Goal: Task Accomplishment & Management: Manage account settings

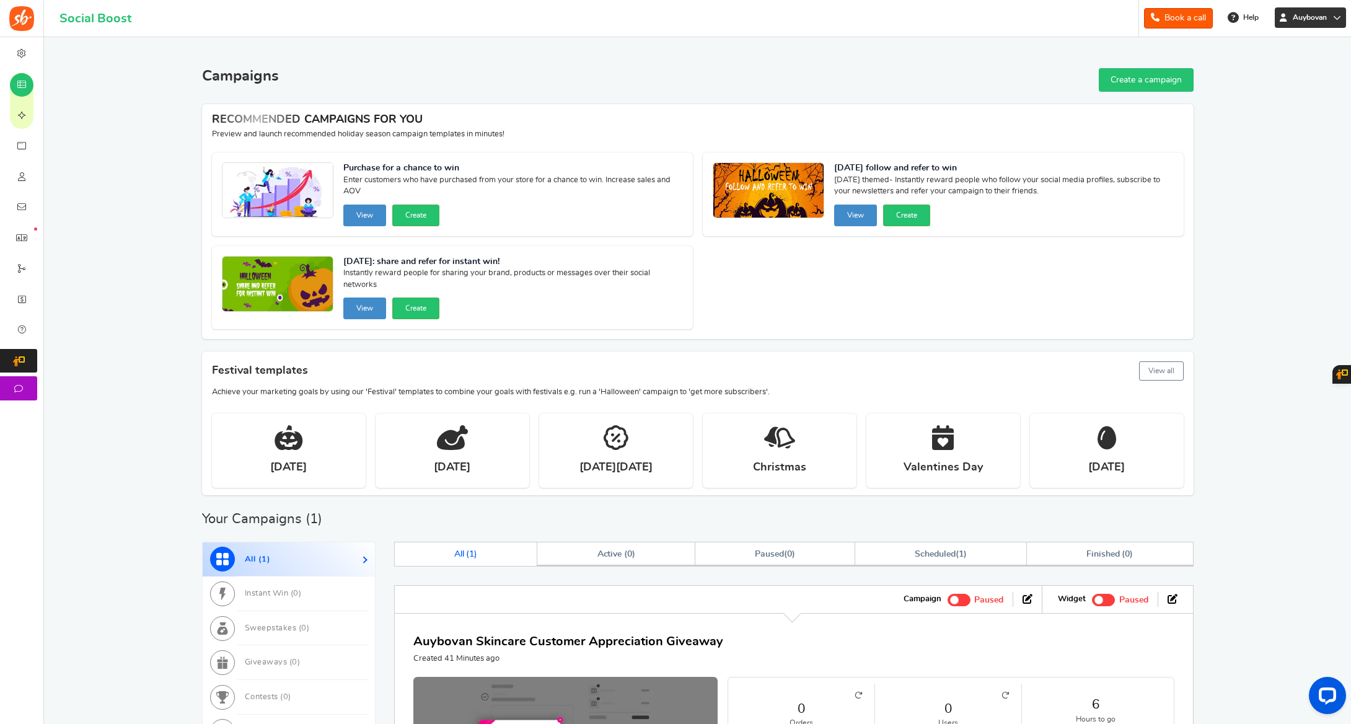
scroll to position [-2, 1]
click at [1324, 19] on span "Auybovan" at bounding box center [1310, 17] width 44 height 11
click at [1274, 191] on link "Change Password" at bounding box center [1286, 200] width 124 height 18
click at [1329, 19] on span "Auybovan" at bounding box center [1310, 17] width 44 height 11
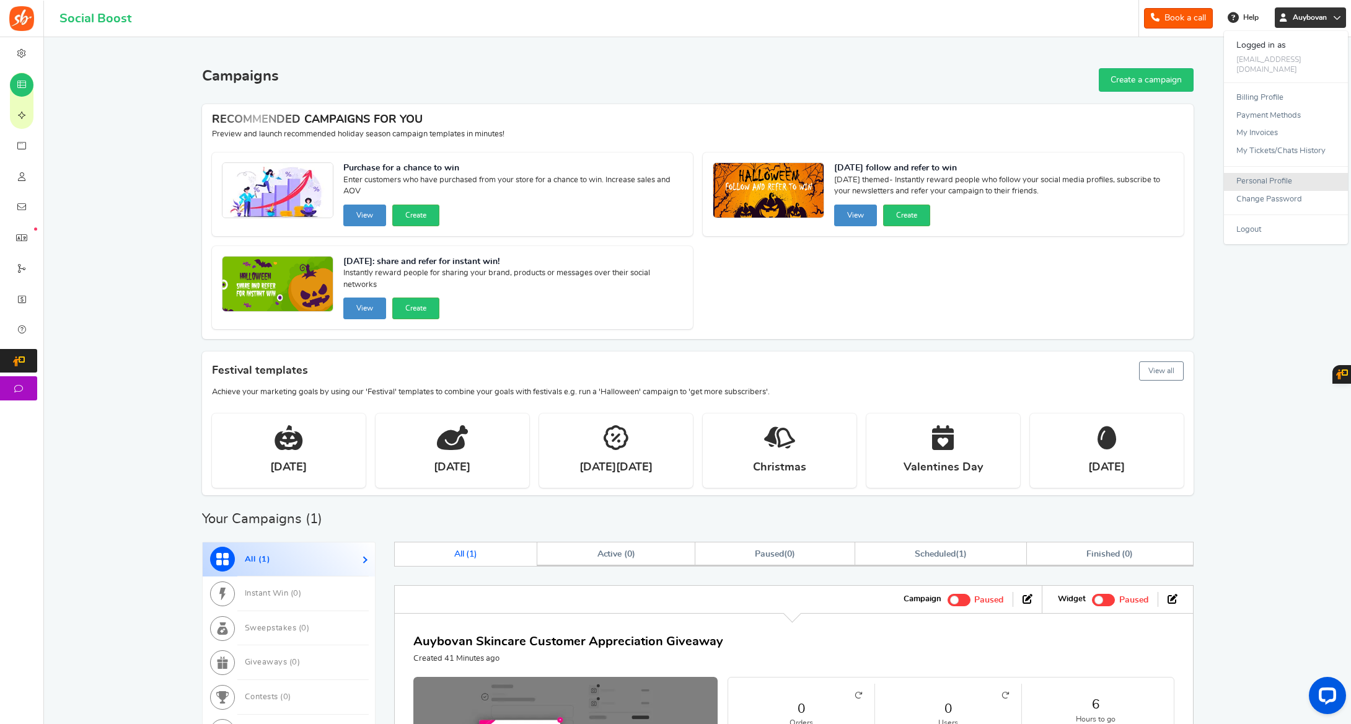
click at [1267, 173] on link "Personal Profile" at bounding box center [1286, 182] width 124 height 18
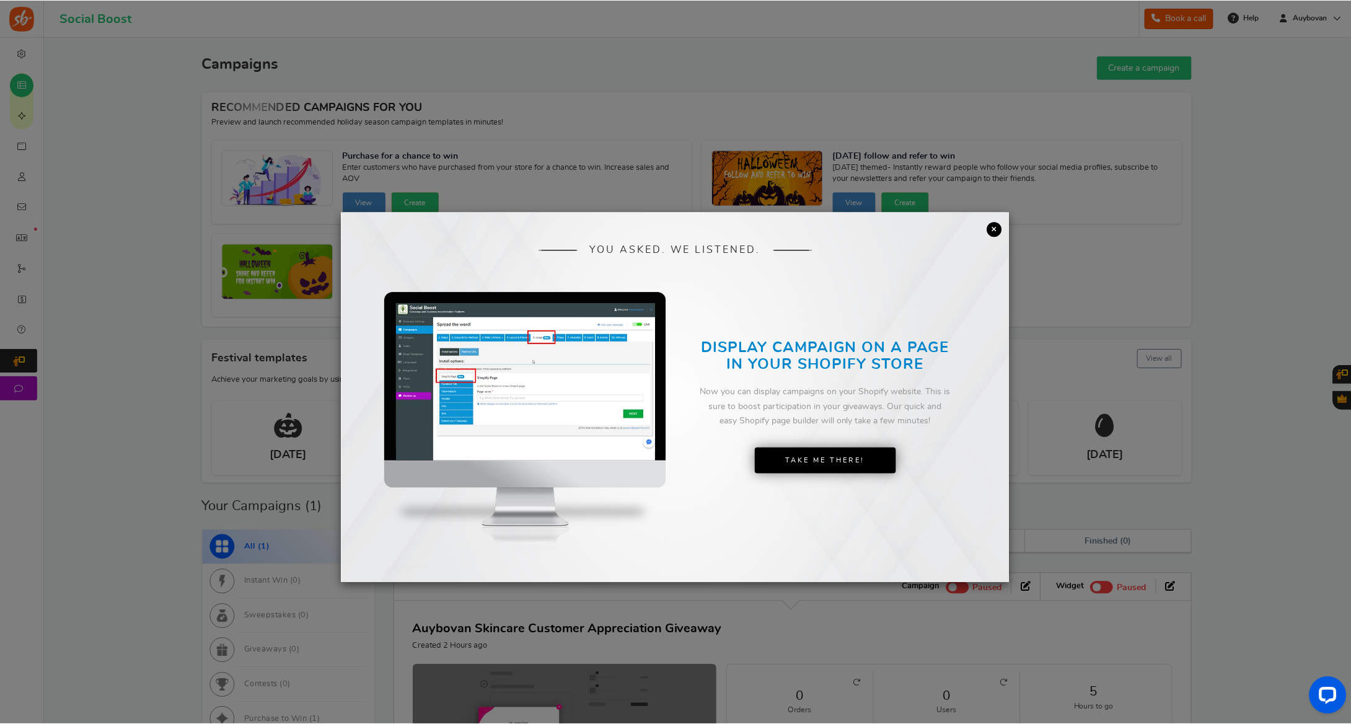
scroll to position [6, 0]
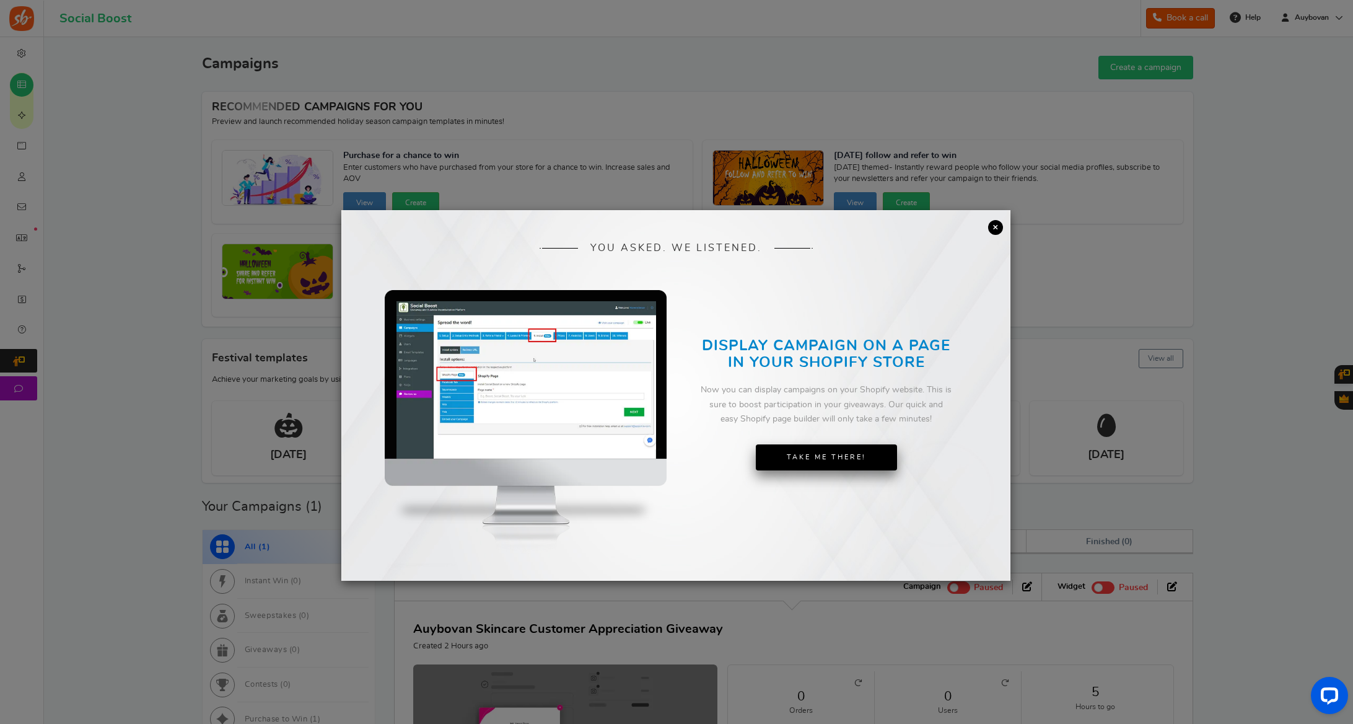
click at [829, 456] on link "Take Me There!" at bounding box center [826, 457] width 141 height 26
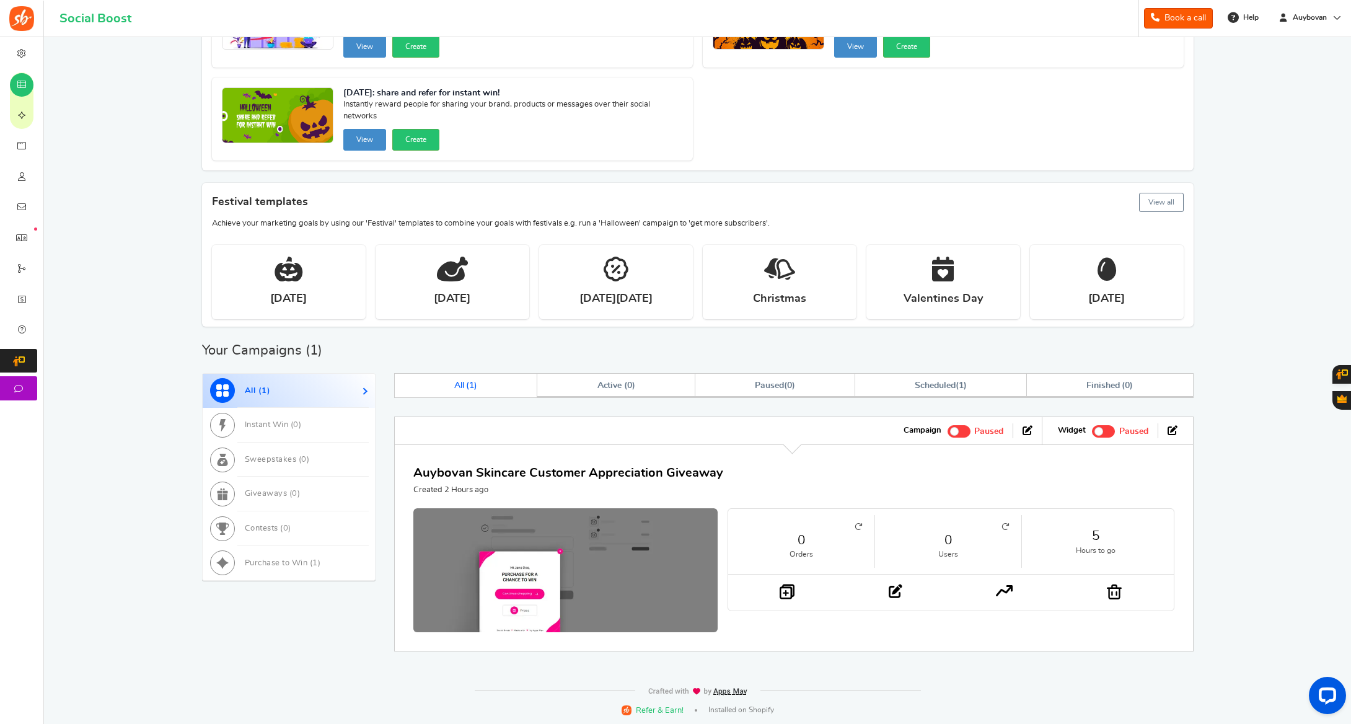
scroll to position [156, 0]
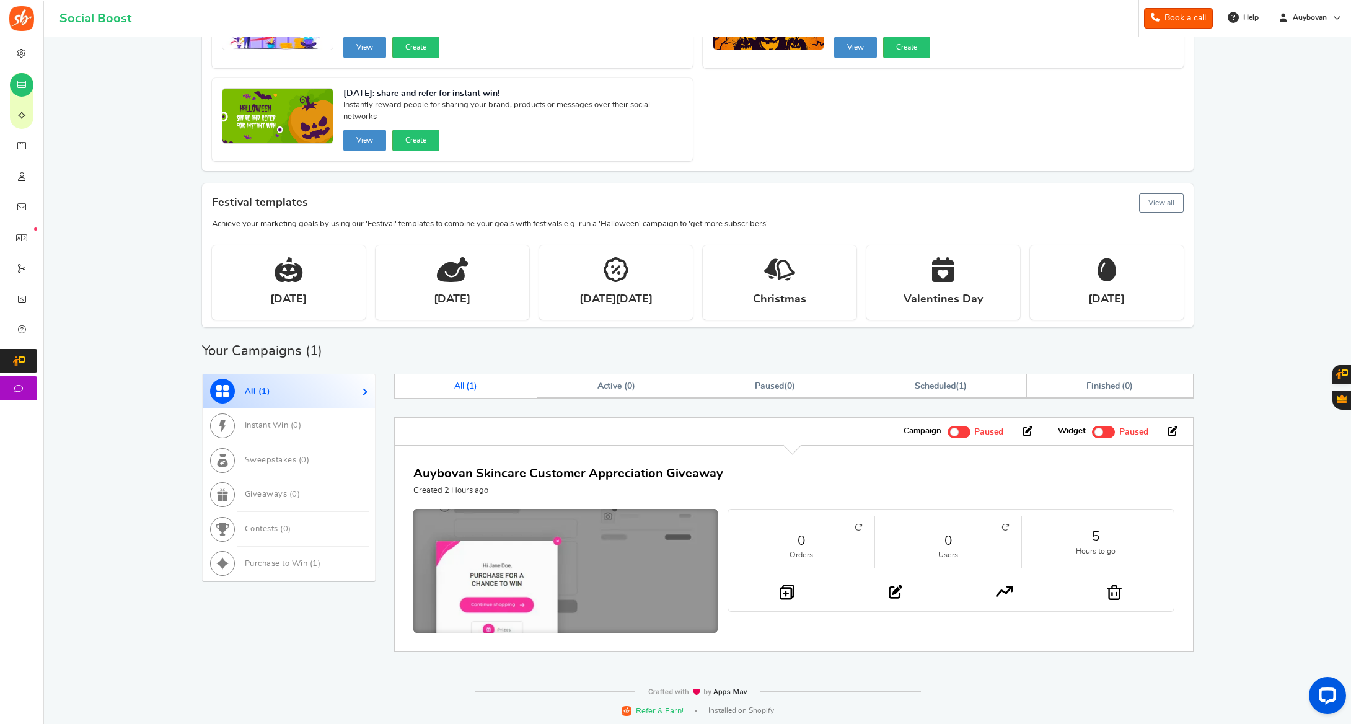
click at [495, 535] on img at bounding box center [565, 574] width 457 height 195
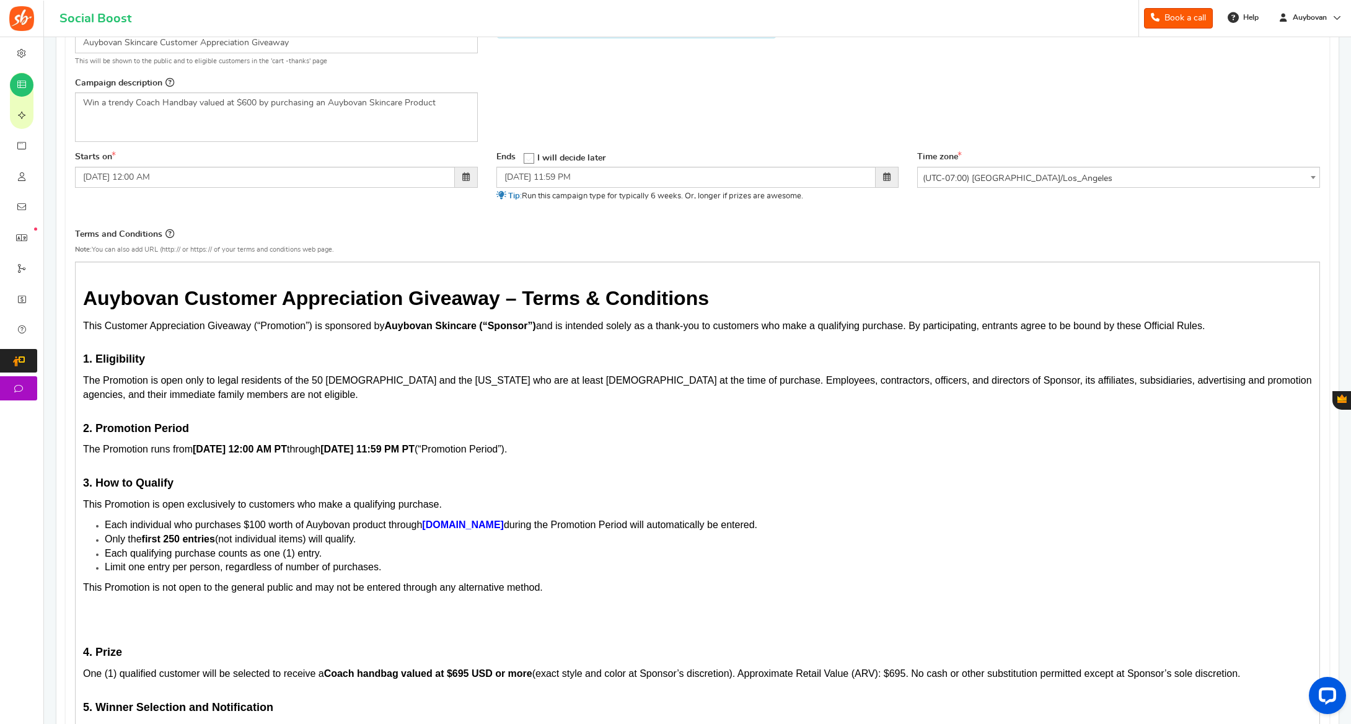
scroll to position [198, 0]
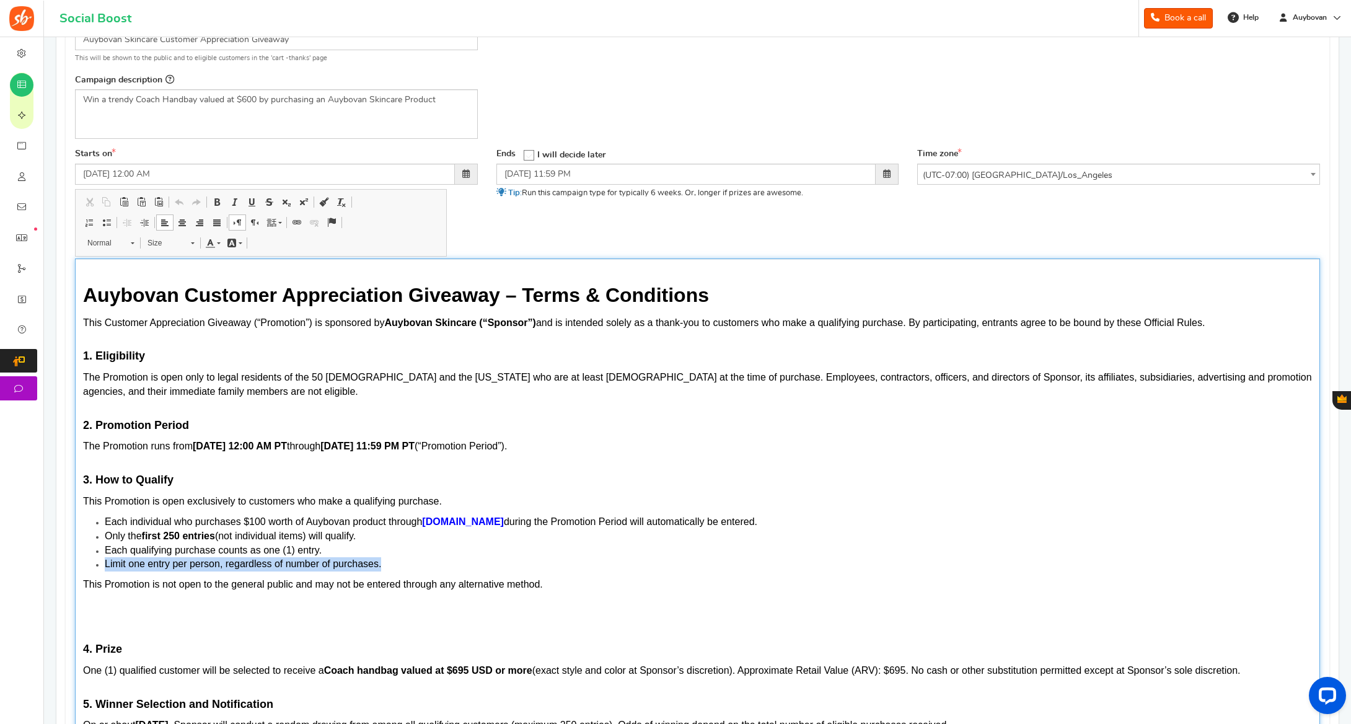
drag, startPoint x: 387, startPoint y: 561, endPoint x: 85, endPoint y: 563, distance: 302.4
click at [85, 563] on ul "Each individual who purchases $100 worth of Auybovan product through [DOMAIN_NA…" at bounding box center [697, 543] width 1229 height 56
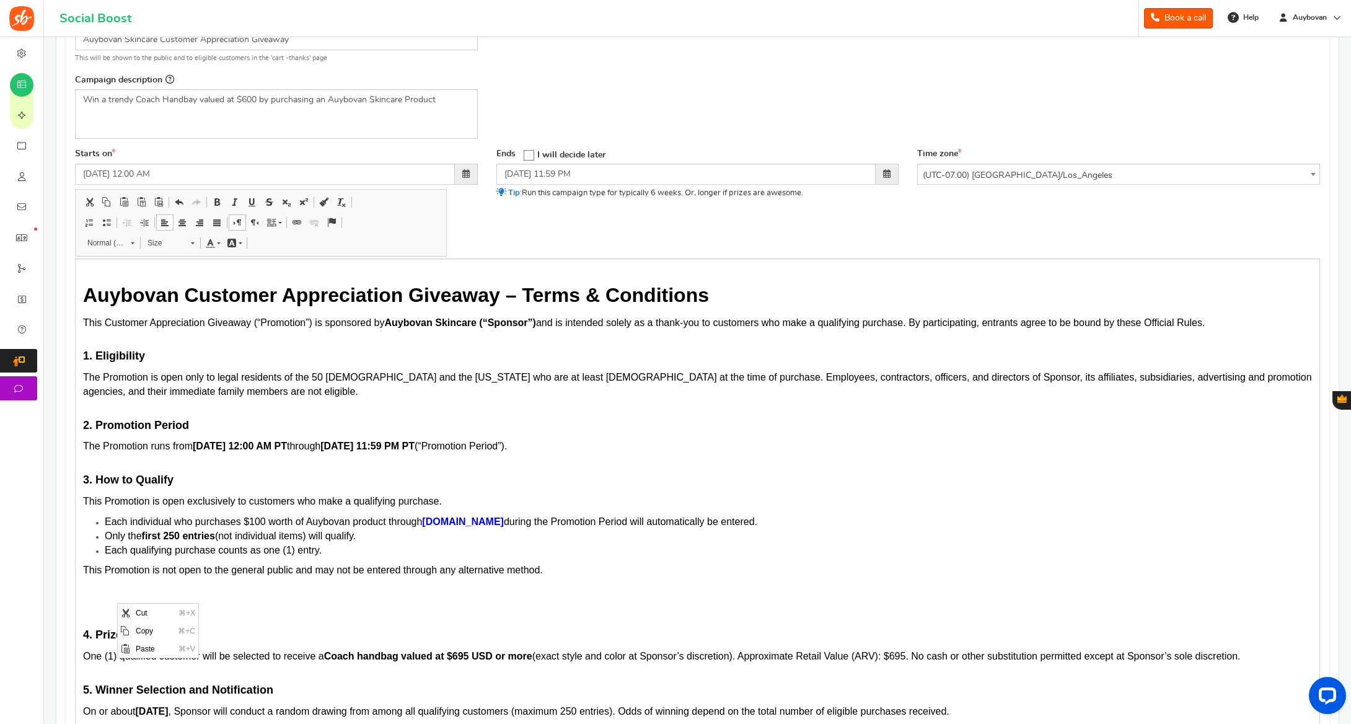
scroll to position [0, 0]
click at [92, 609] on p "Editor, competition_terms" at bounding box center [697, 615] width 1229 height 12
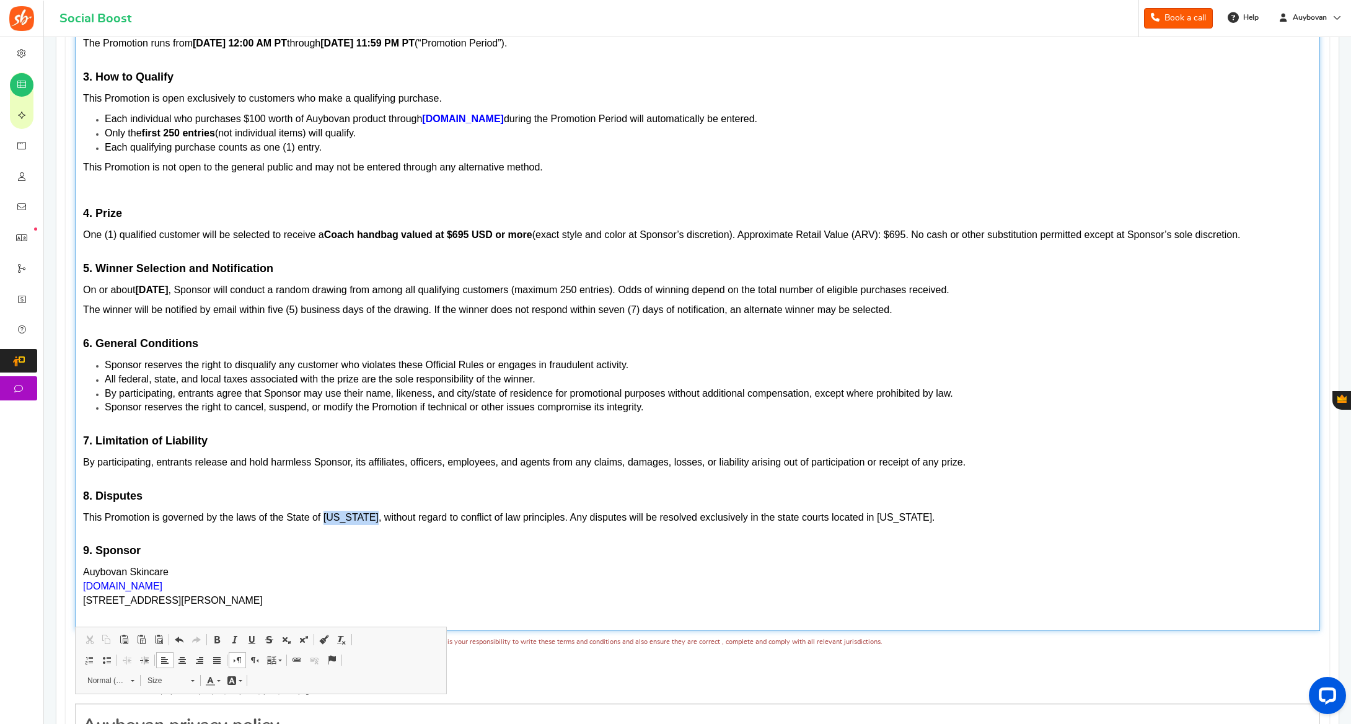
scroll to position [602, 1]
drag, startPoint x: 363, startPoint y: 514, endPoint x: 326, endPoint y: 513, distance: 37.2
click at [326, 513] on span "This Promotion is governed by the laws of the State of [US_STATE], without rega…" at bounding box center [509, 516] width 852 height 11
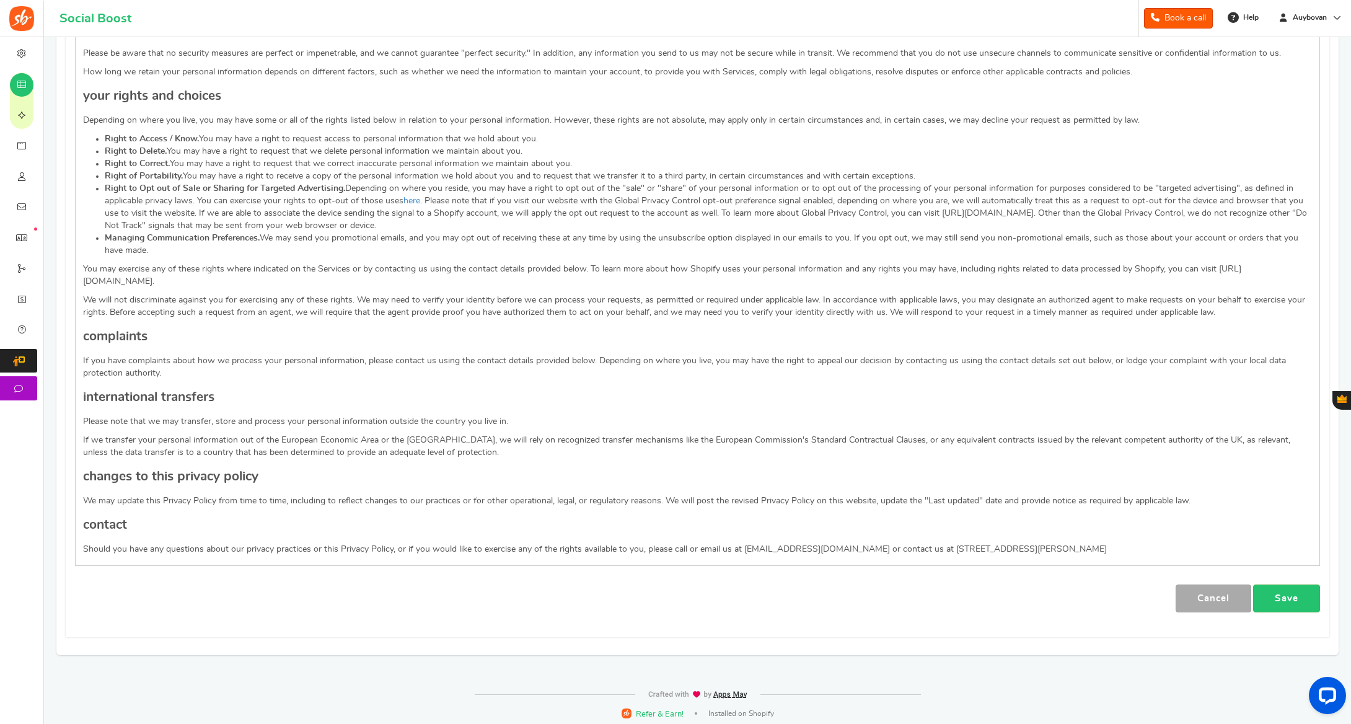
scroll to position [2229, 0]
click at [1305, 592] on link "Save" at bounding box center [1286, 599] width 67 height 28
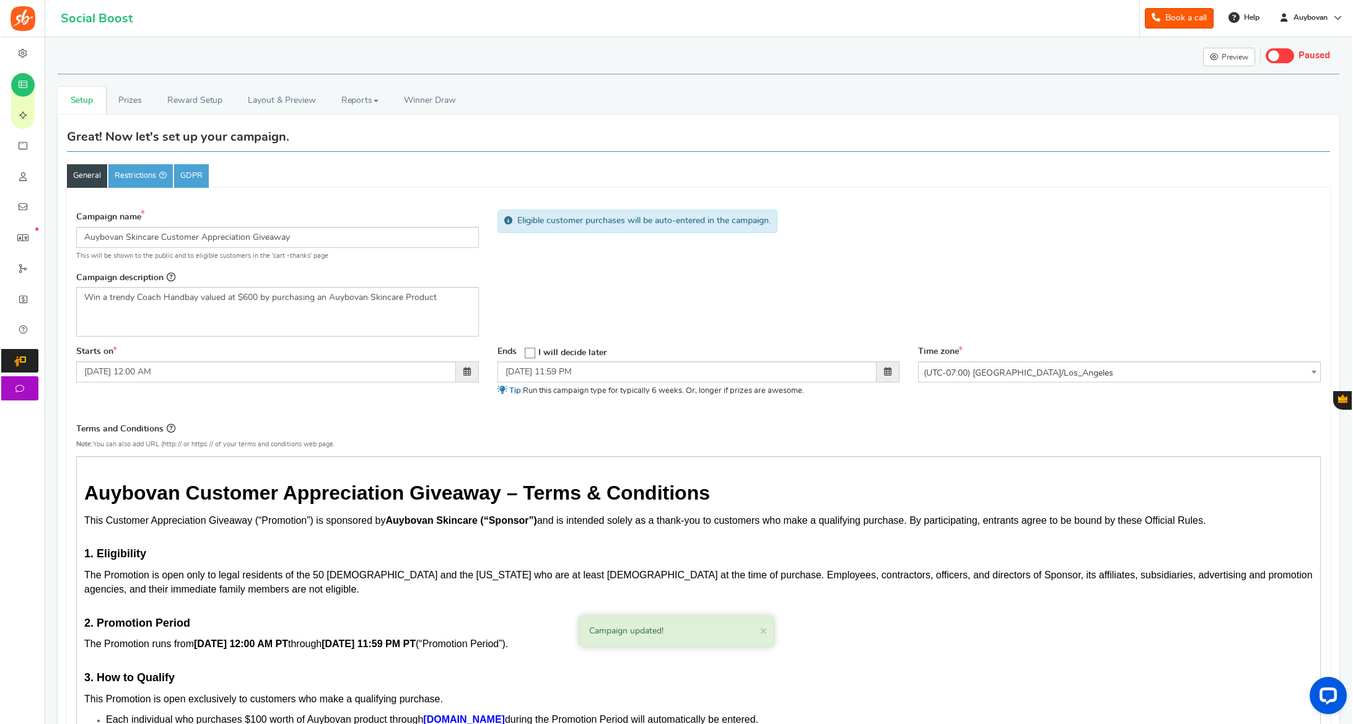
scroll to position [0, 0]
click at [128, 103] on link "Prizes" at bounding box center [129, 101] width 49 height 28
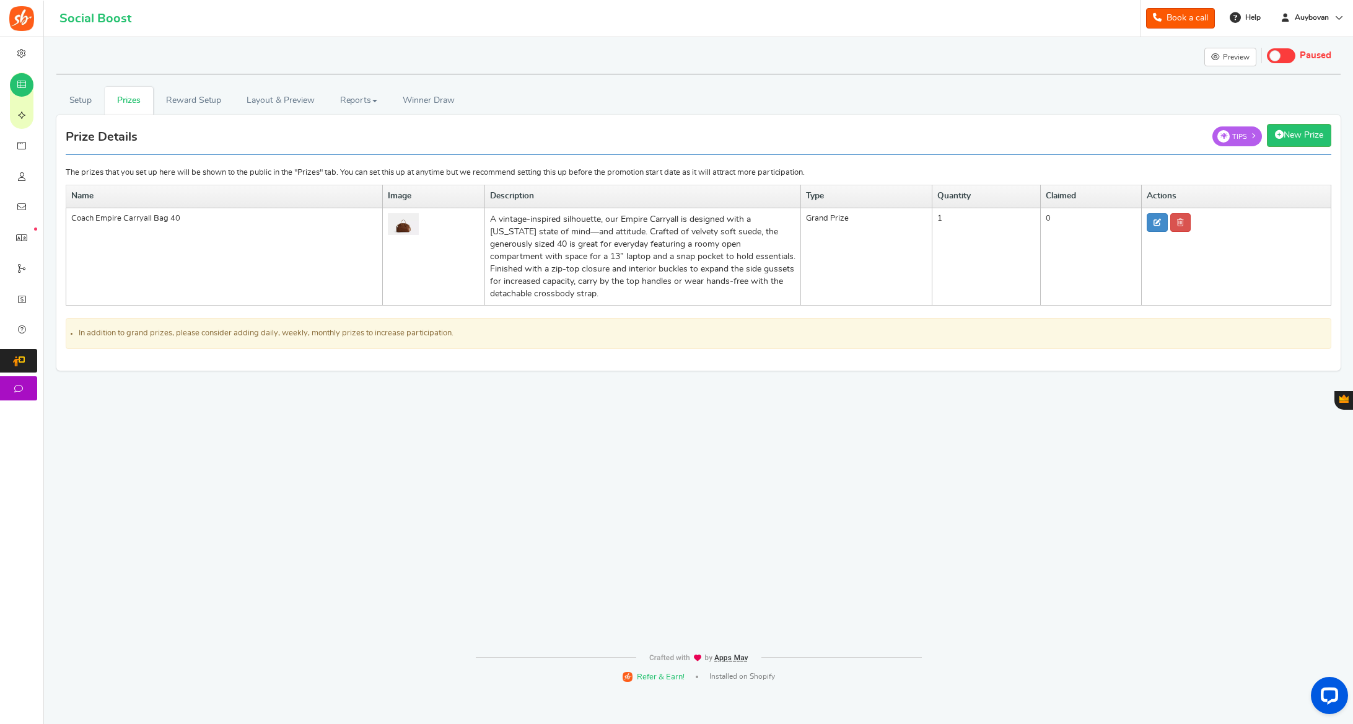
scroll to position [0, 1]
click at [177, 102] on link "Reward Setup" at bounding box center [193, 101] width 81 height 28
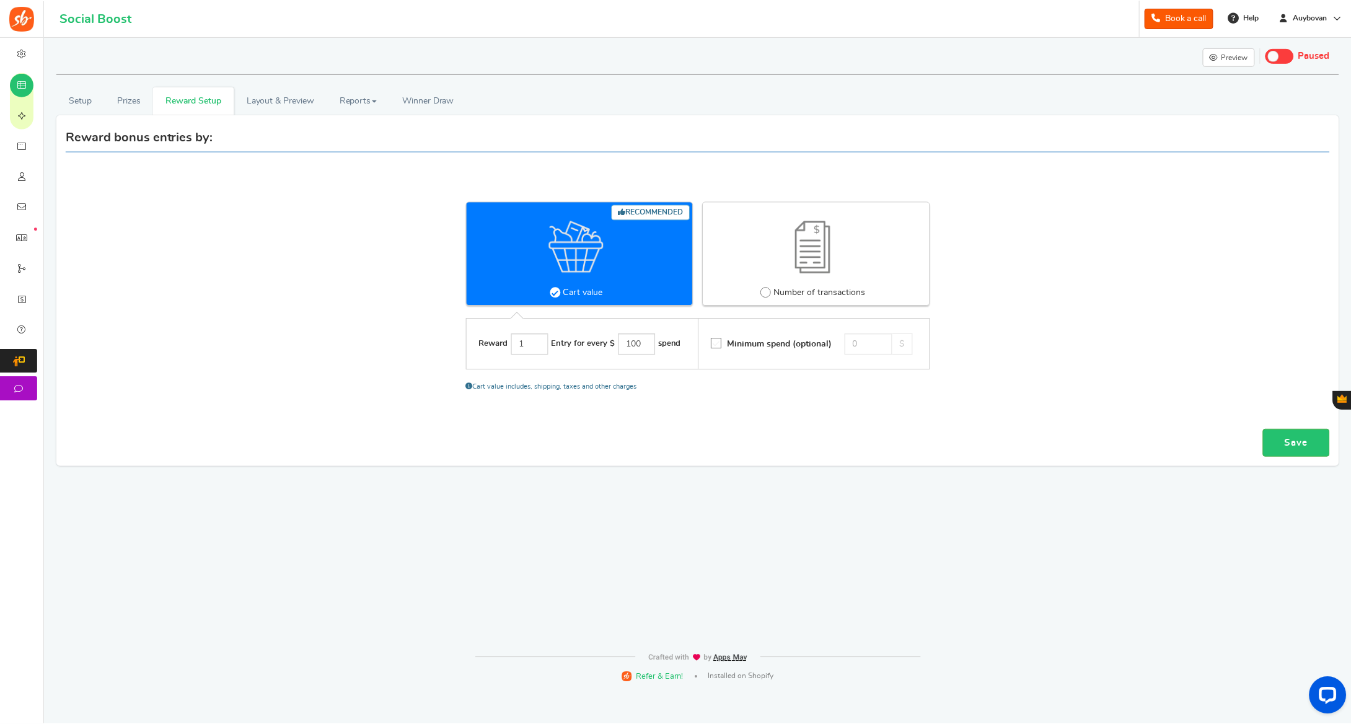
scroll to position [0, 0]
click at [260, 103] on link "Layout & Preview" at bounding box center [280, 101] width 93 height 28
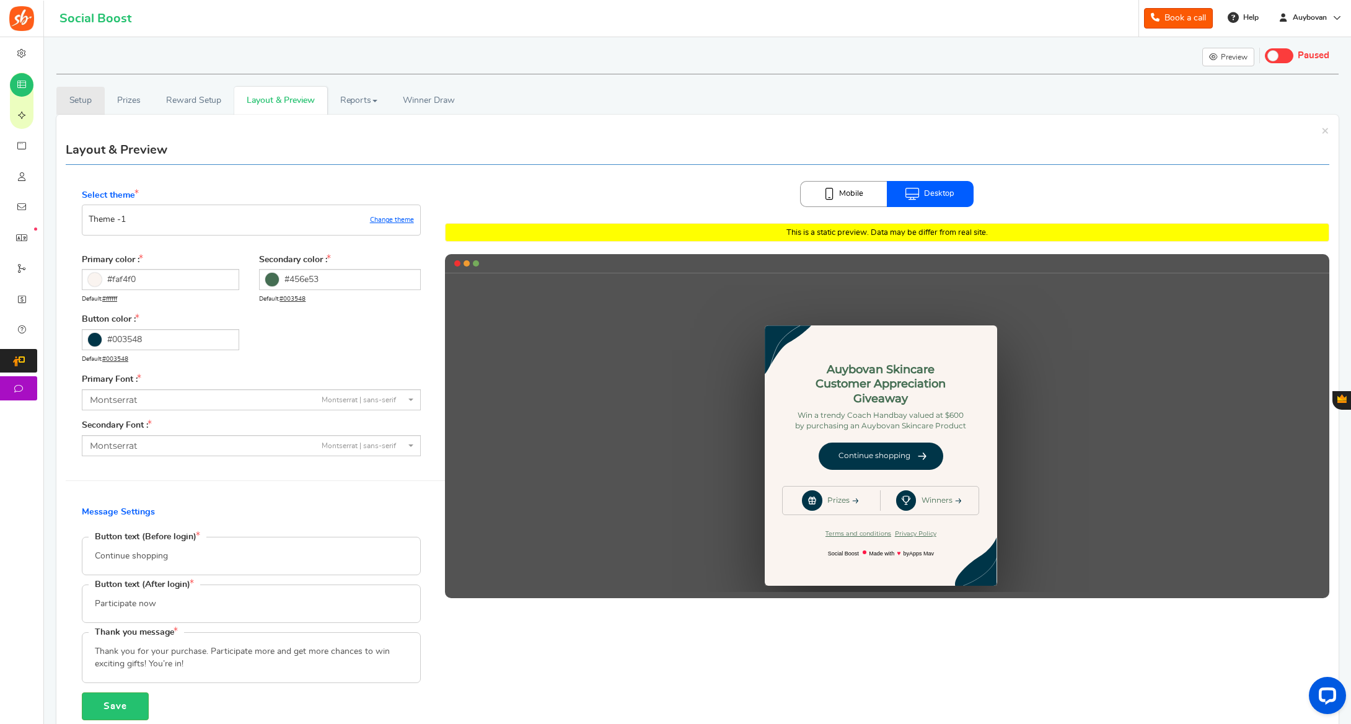
click at [88, 101] on link "Setup" at bounding box center [80, 101] width 48 height 28
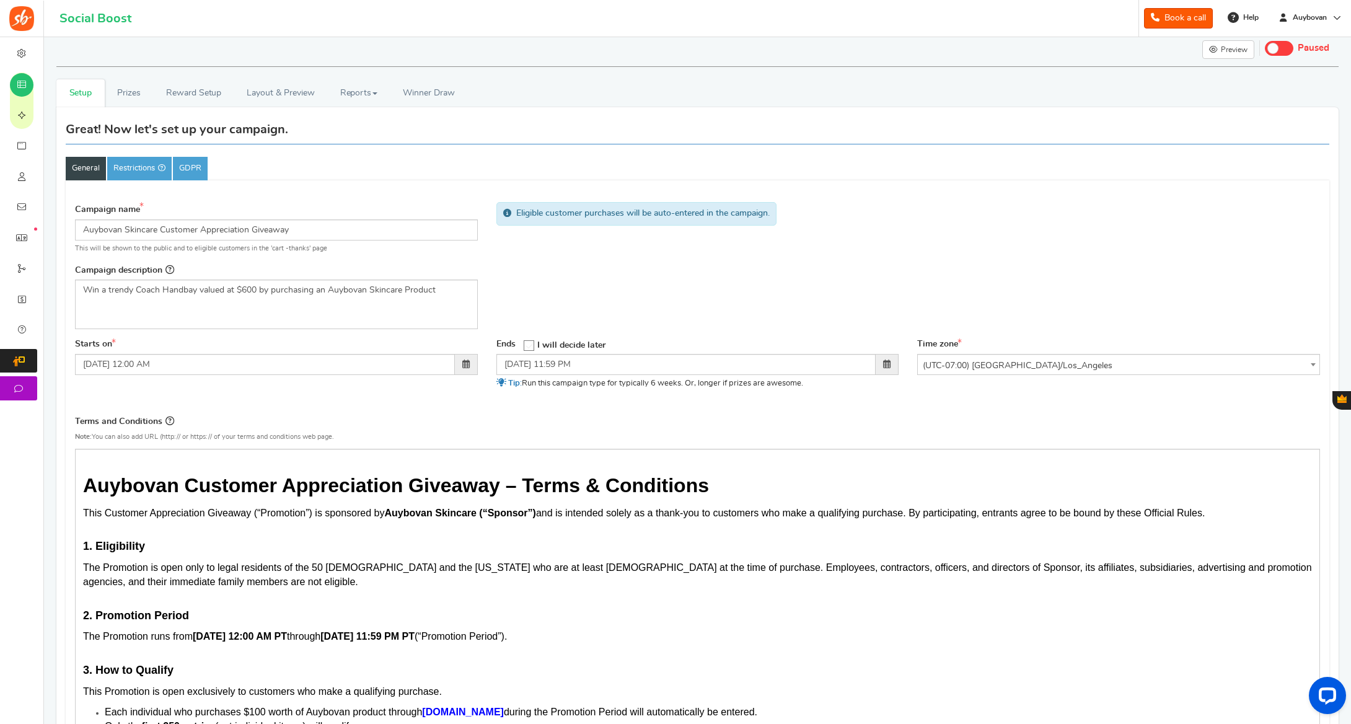
scroll to position [7, 0]
click at [195, 288] on p "Win a trendy Coach Handbay valued at $600 by purchasing an Auybovan Skincare Pr…" at bounding box center [276, 290] width 387 height 12
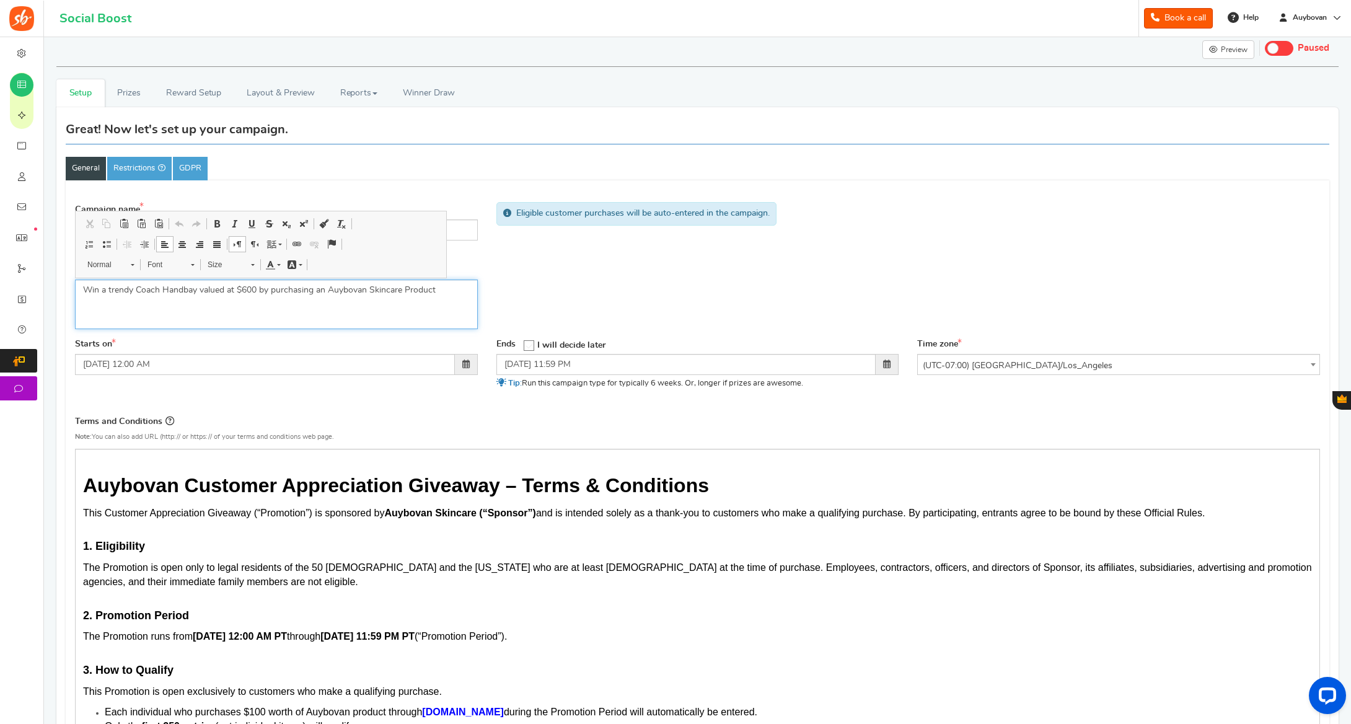
click at [198, 289] on p "Win a trendy Coach Handbay valued at $600 by purchasing an Auybovan Skincare Pr…" at bounding box center [276, 290] width 387 height 12
click at [257, 288] on p "Win a trendy Coach Handbag valued at $600 by purchasing an Auybovan Skincare Pr…" at bounding box center [276, 290] width 387 height 12
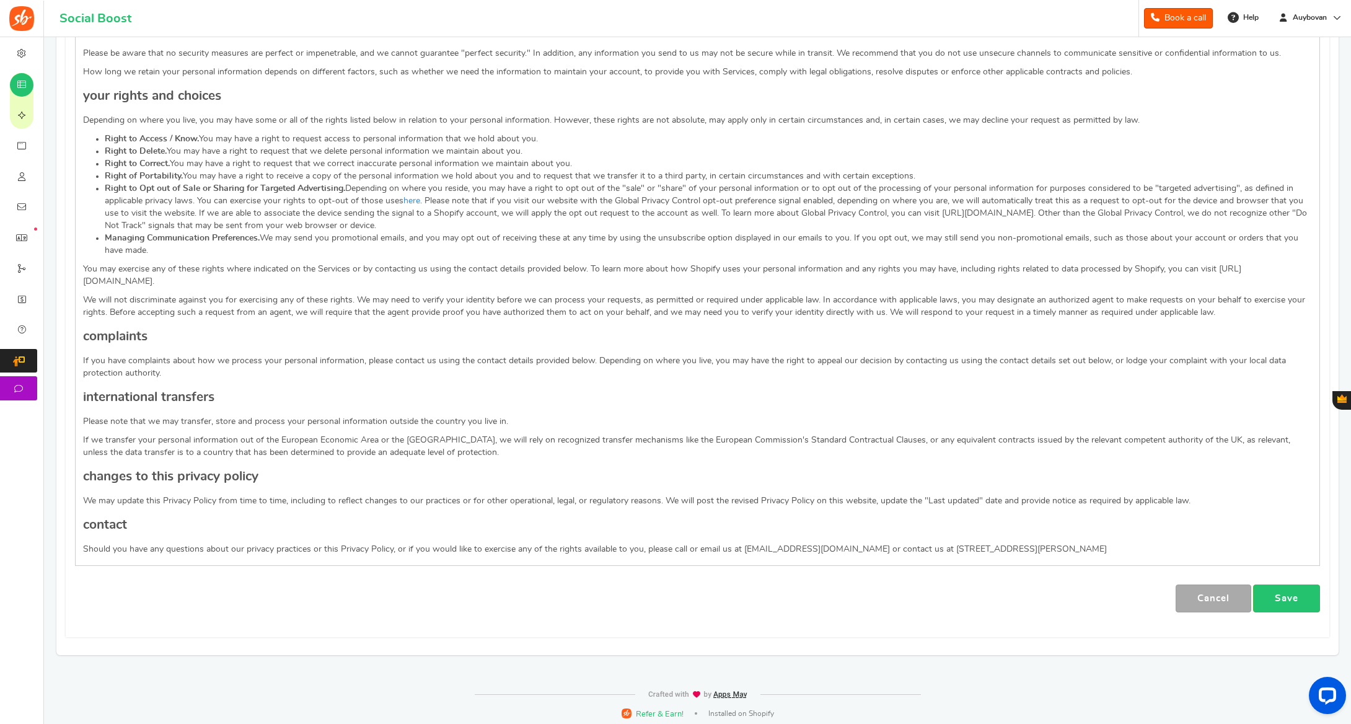
scroll to position [2229, 0]
click at [1292, 585] on link "Save" at bounding box center [1286, 599] width 67 height 28
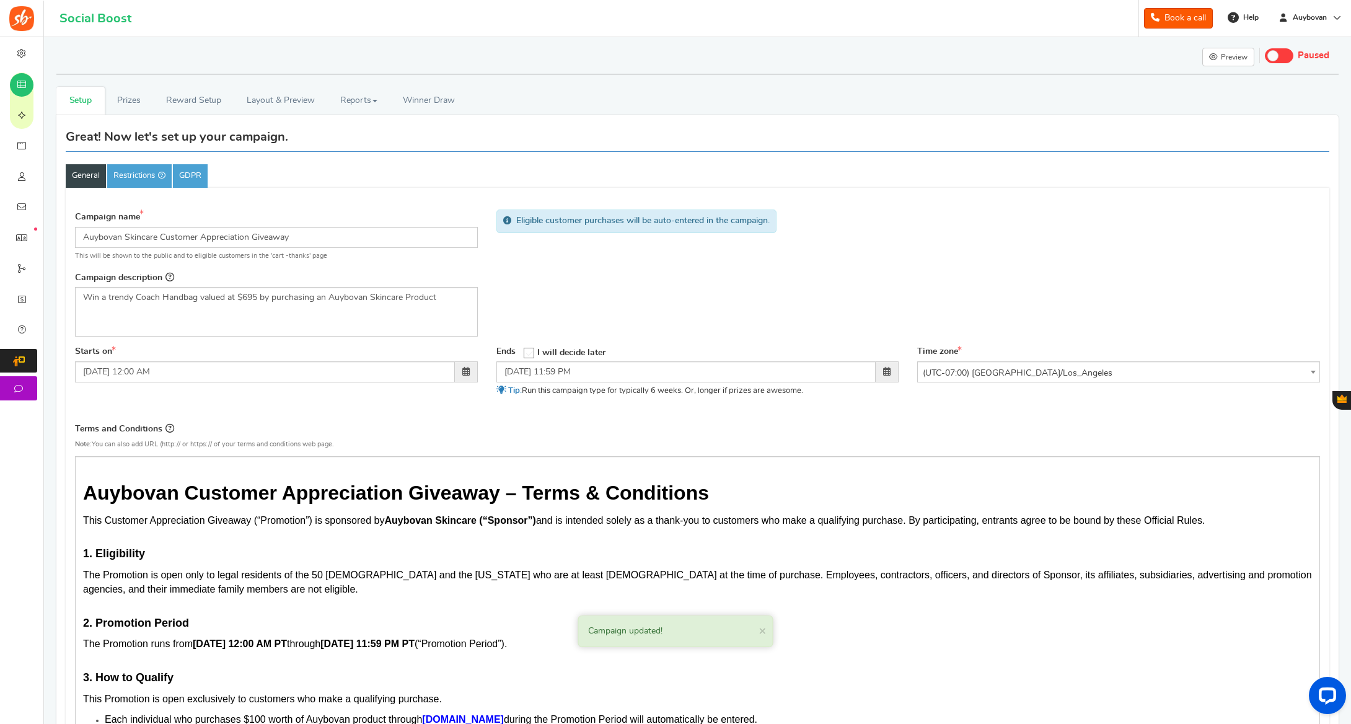
scroll to position [0, 0]
click at [277, 102] on link "Layout & Preview" at bounding box center [280, 101] width 93 height 28
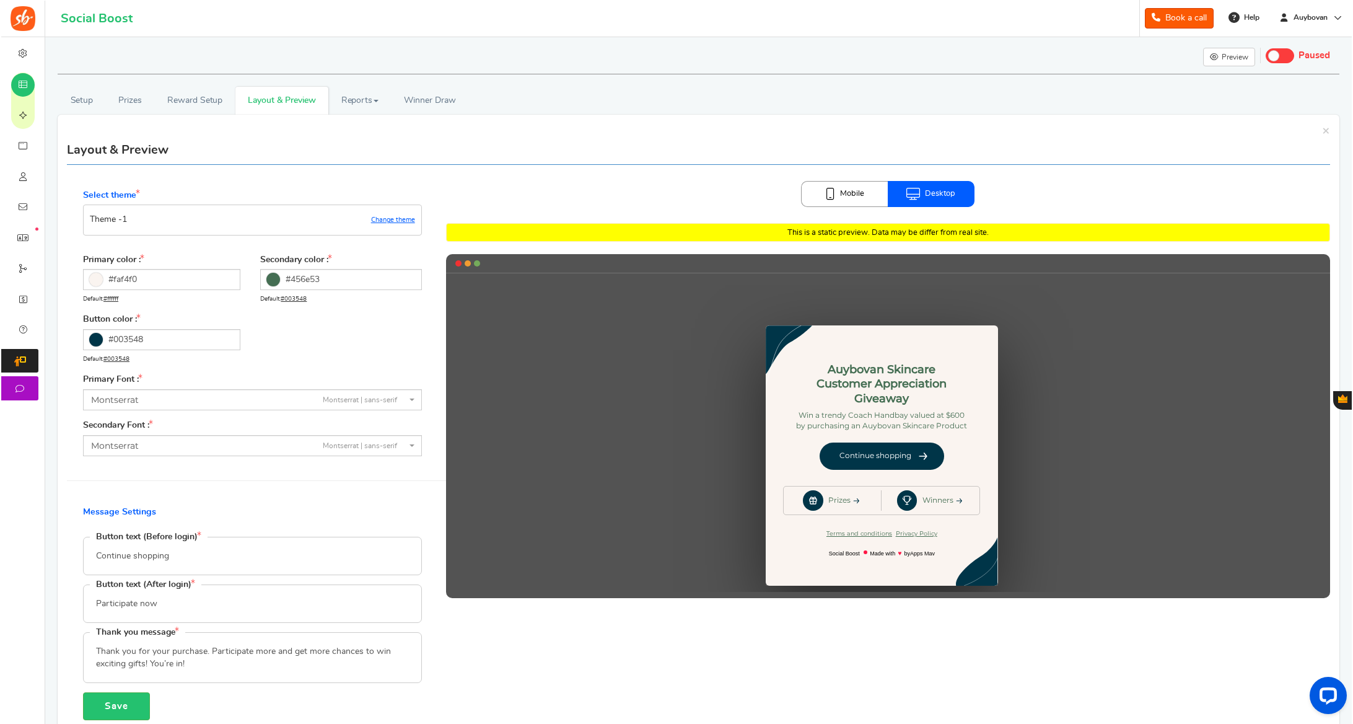
scroll to position [2, 0]
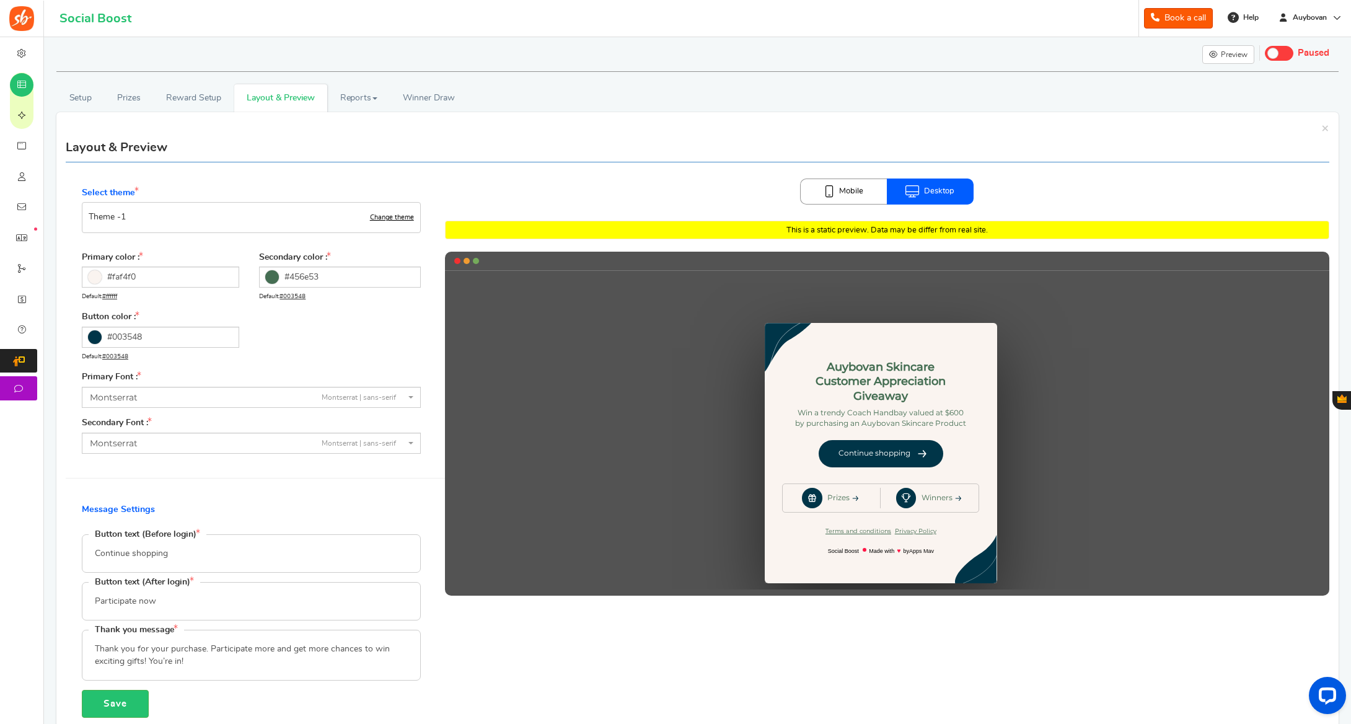
click at [400, 218] on link "Change theme" at bounding box center [392, 217] width 44 height 7
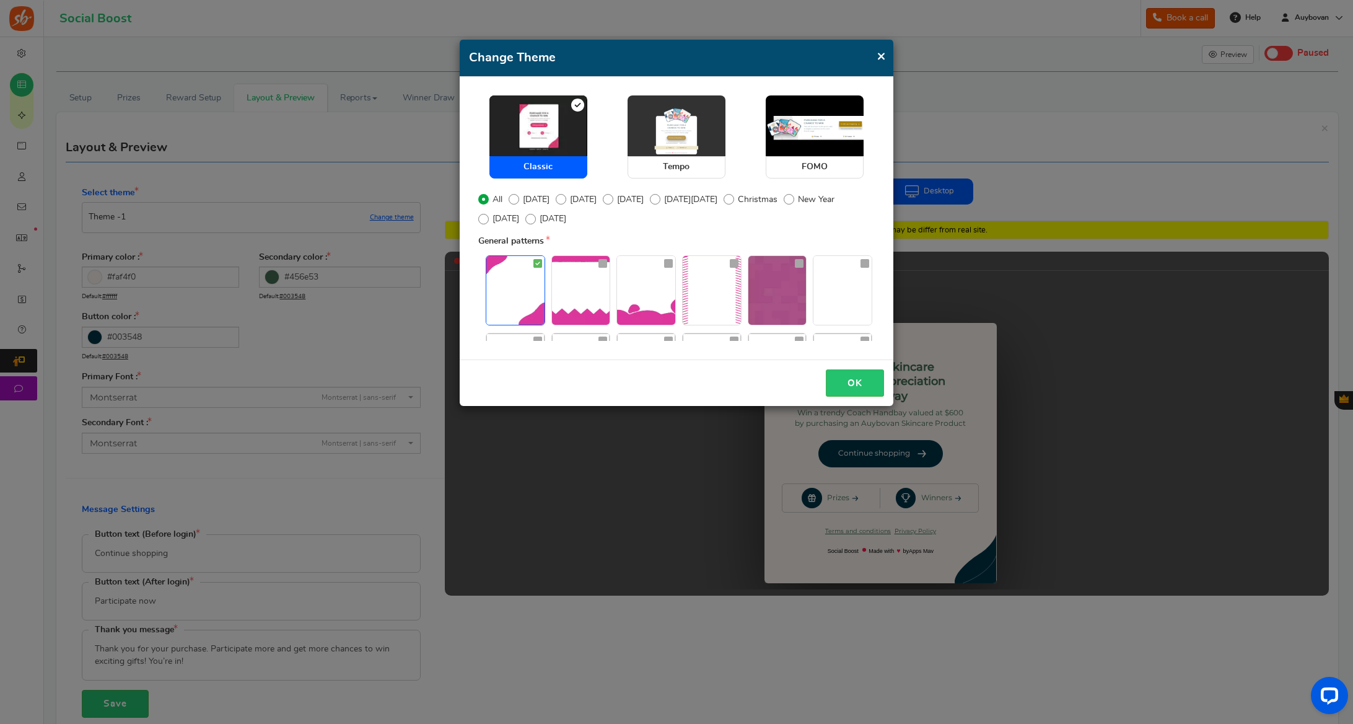
click at [654, 159] on span "Tempo" at bounding box center [677, 167] width 98 height 22
click at [636, 106] on input "Tempo" at bounding box center [632, 102] width 8 height 8
radio input "true"
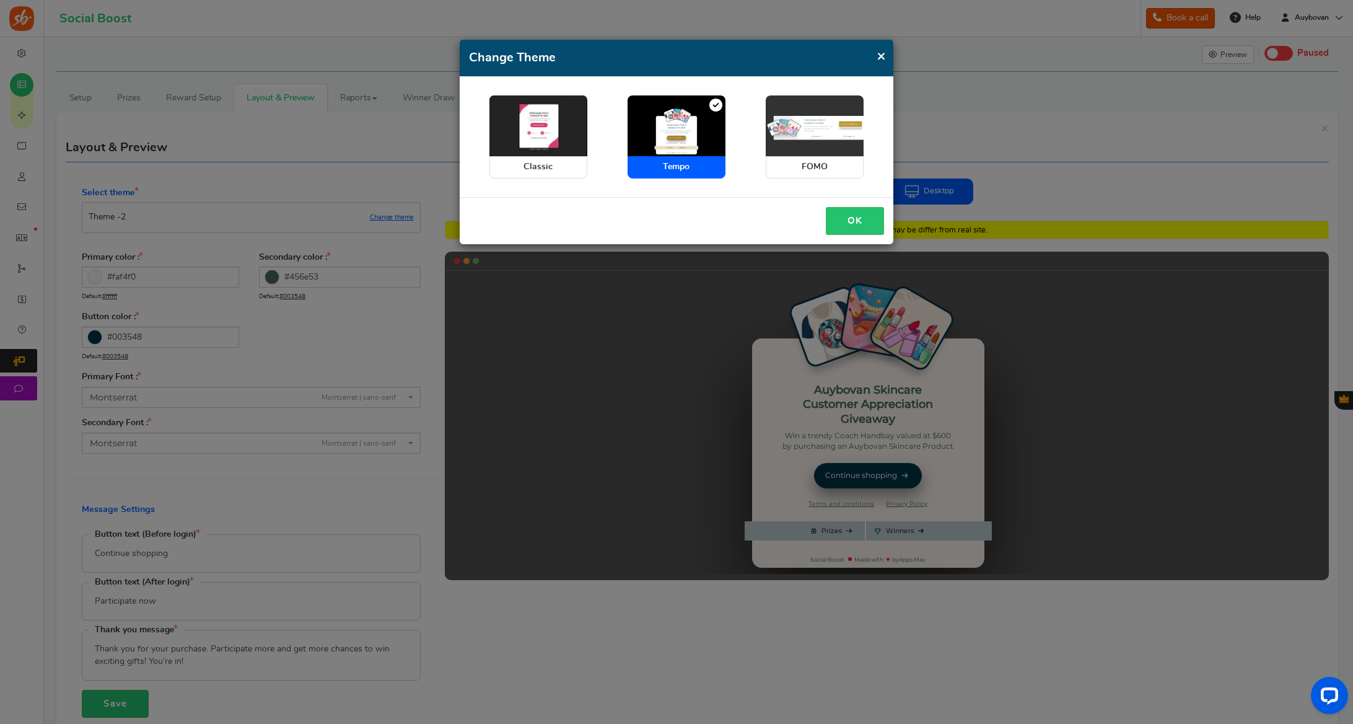
click at [807, 148] on img at bounding box center [815, 125] width 98 height 61
click at [774, 106] on input "FOMO" at bounding box center [770, 102] width 8 height 8
radio input "true"
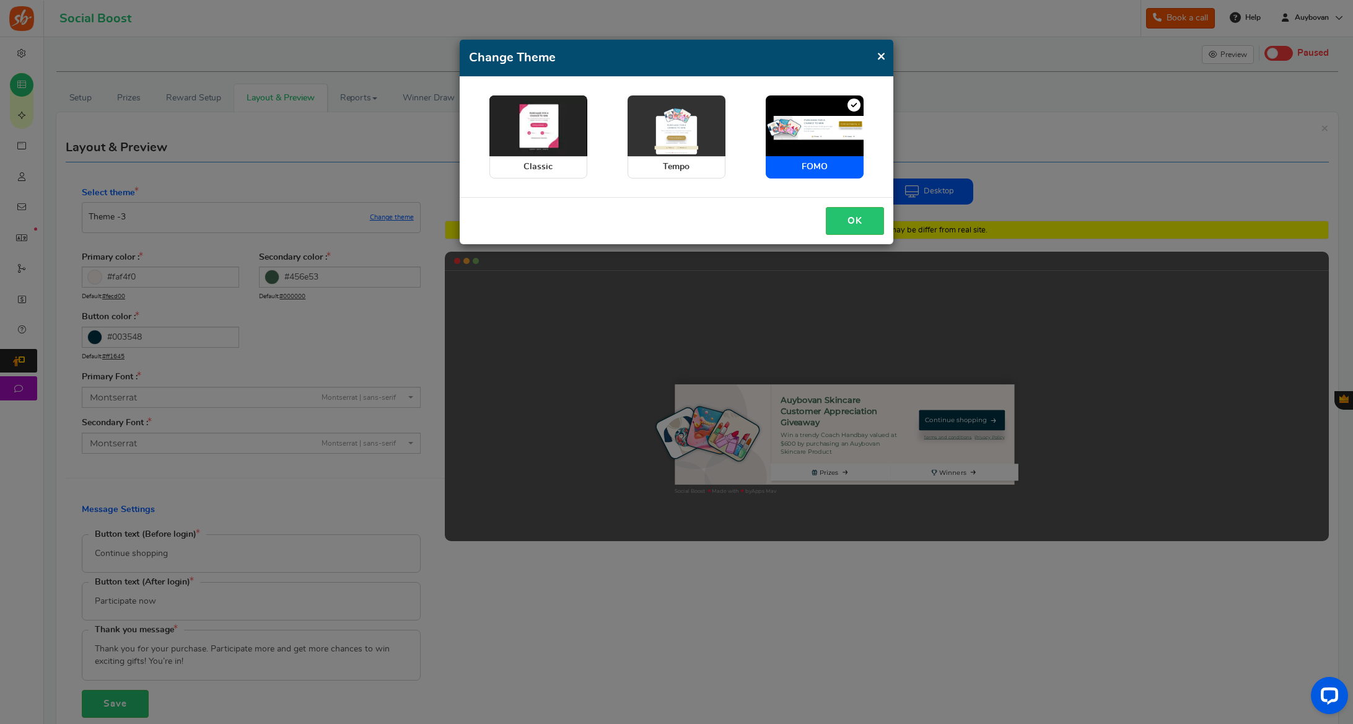
click at [697, 147] on img at bounding box center [677, 125] width 98 height 61
click at [636, 106] on input "Tempo" at bounding box center [632, 102] width 8 height 8
radio input "true"
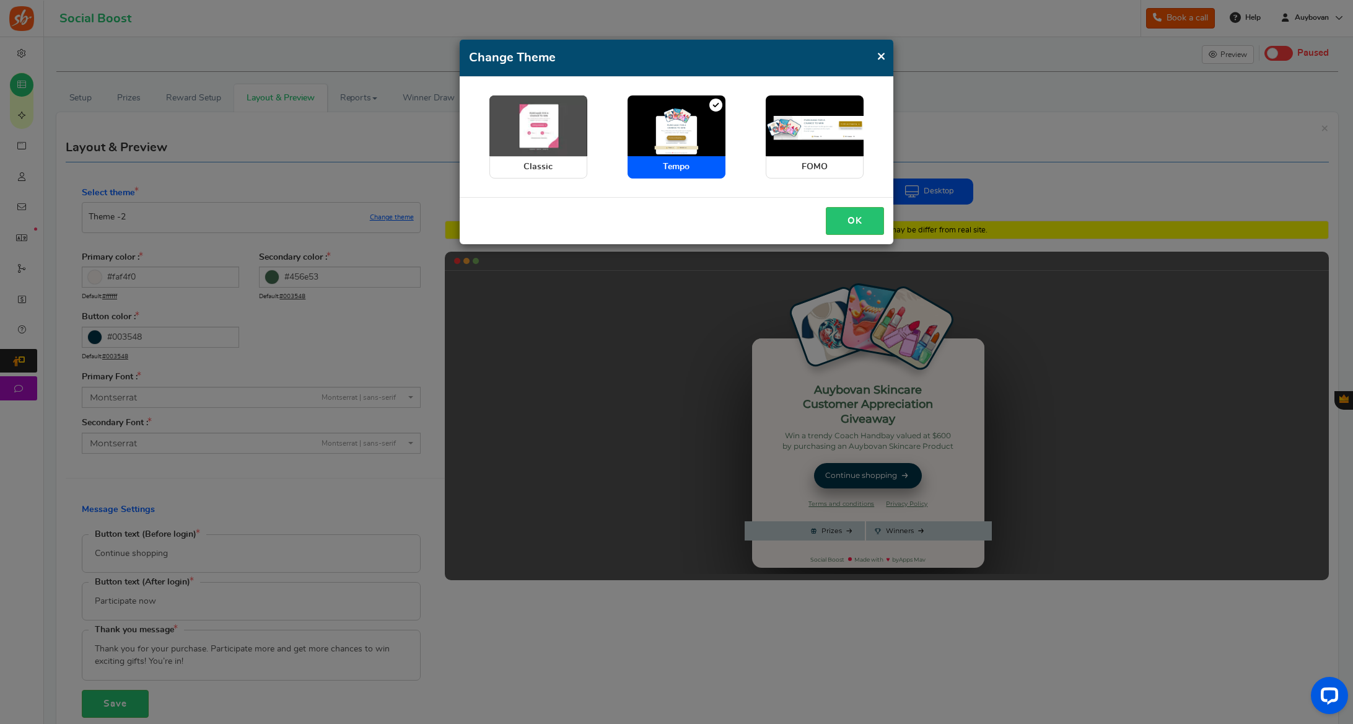
click at [553, 139] on img at bounding box center [539, 125] width 98 height 61
click at [498, 106] on input "Classic" at bounding box center [494, 102] width 8 height 8
radio input "true"
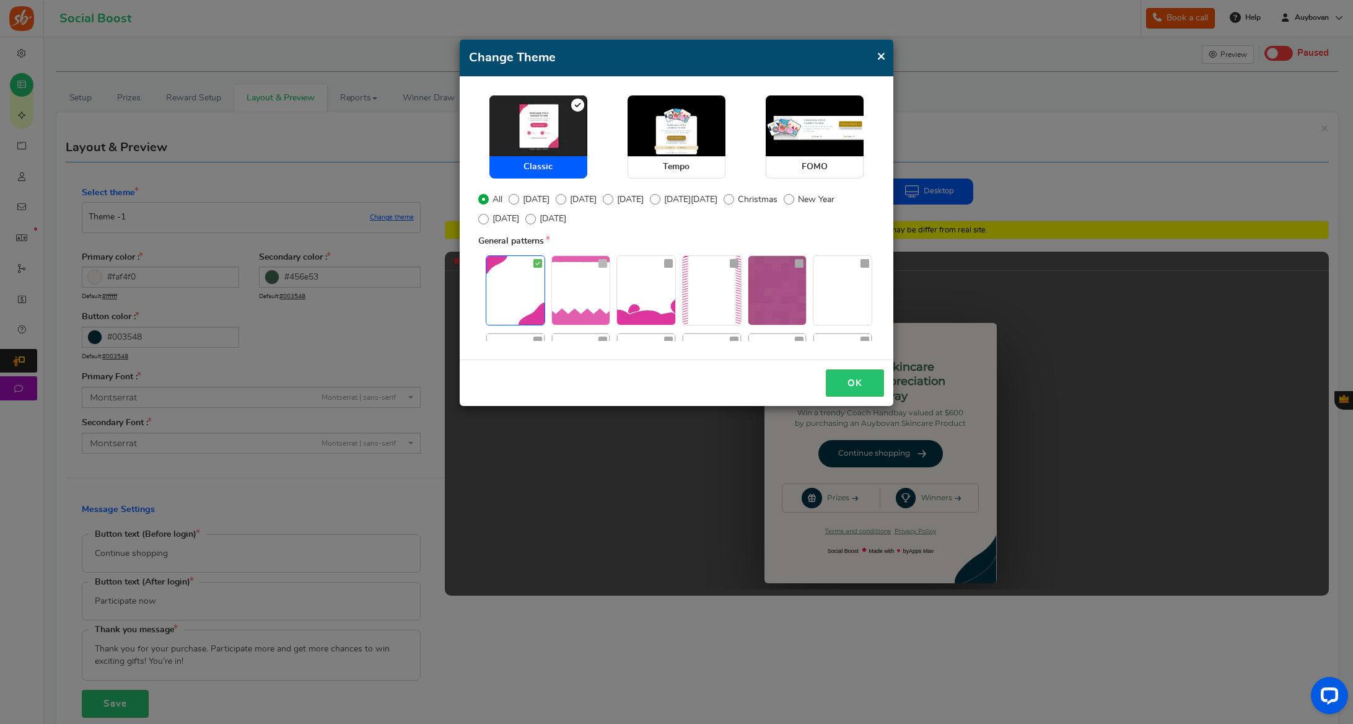
click at [584, 278] on img at bounding box center [581, 290] width 58 height 69
click at [560, 266] on input "radio" at bounding box center [556, 262] width 8 height 8
radio input "true"
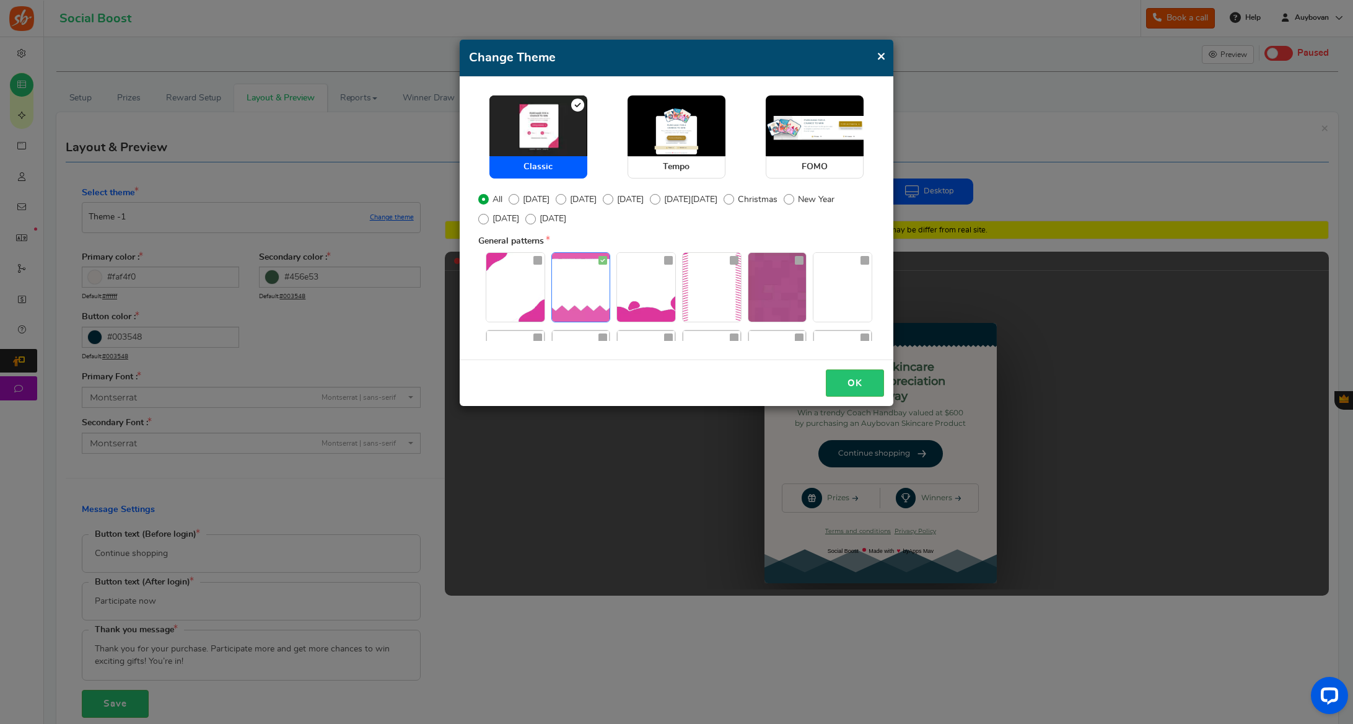
scroll to position [4, 0]
click at [645, 307] on img at bounding box center [646, 286] width 58 height 69
click at [625, 262] on input "radio" at bounding box center [621, 258] width 8 height 8
radio input "true"
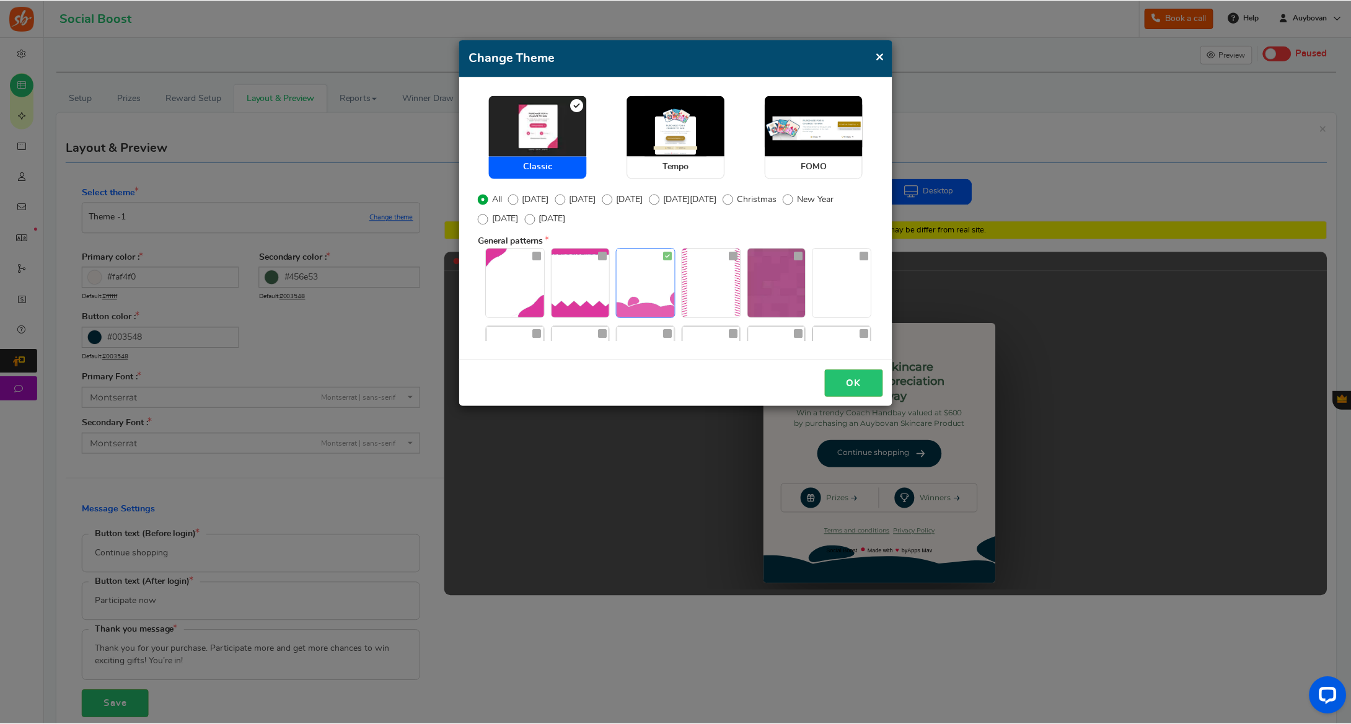
scroll to position [6, 0]
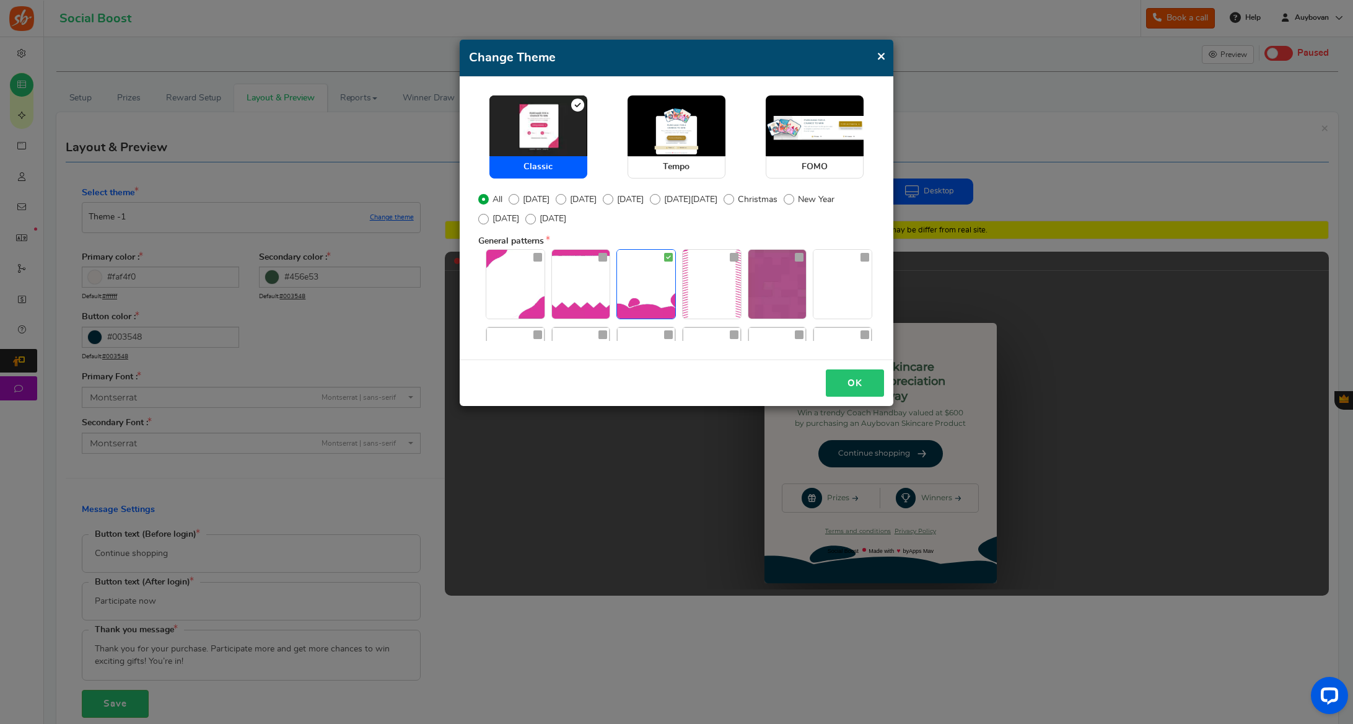
click at [863, 381] on button "OK" at bounding box center [855, 383] width 58 height 28
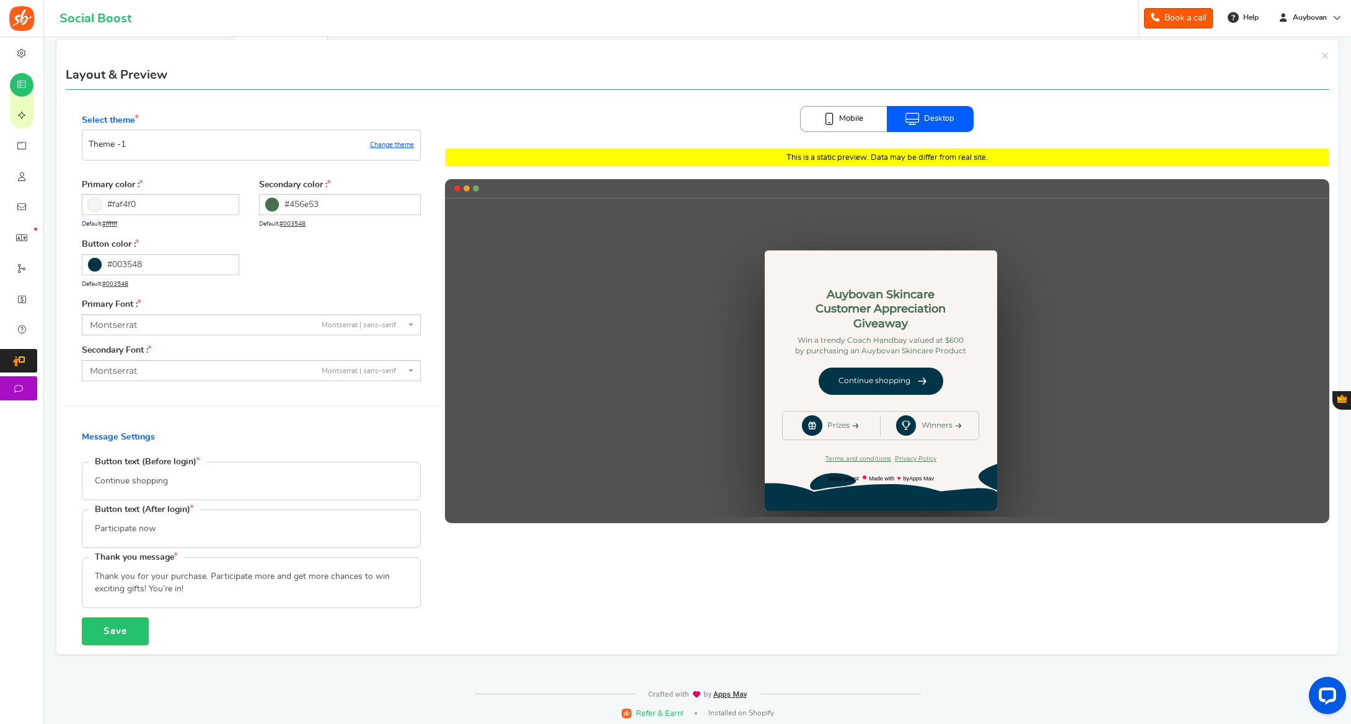
scroll to position [75, 0]
click at [128, 632] on button "Save" at bounding box center [115, 631] width 67 height 28
click at [858, 117] on link "Mobile" at bounding box center [843, 119] width 87 height 26
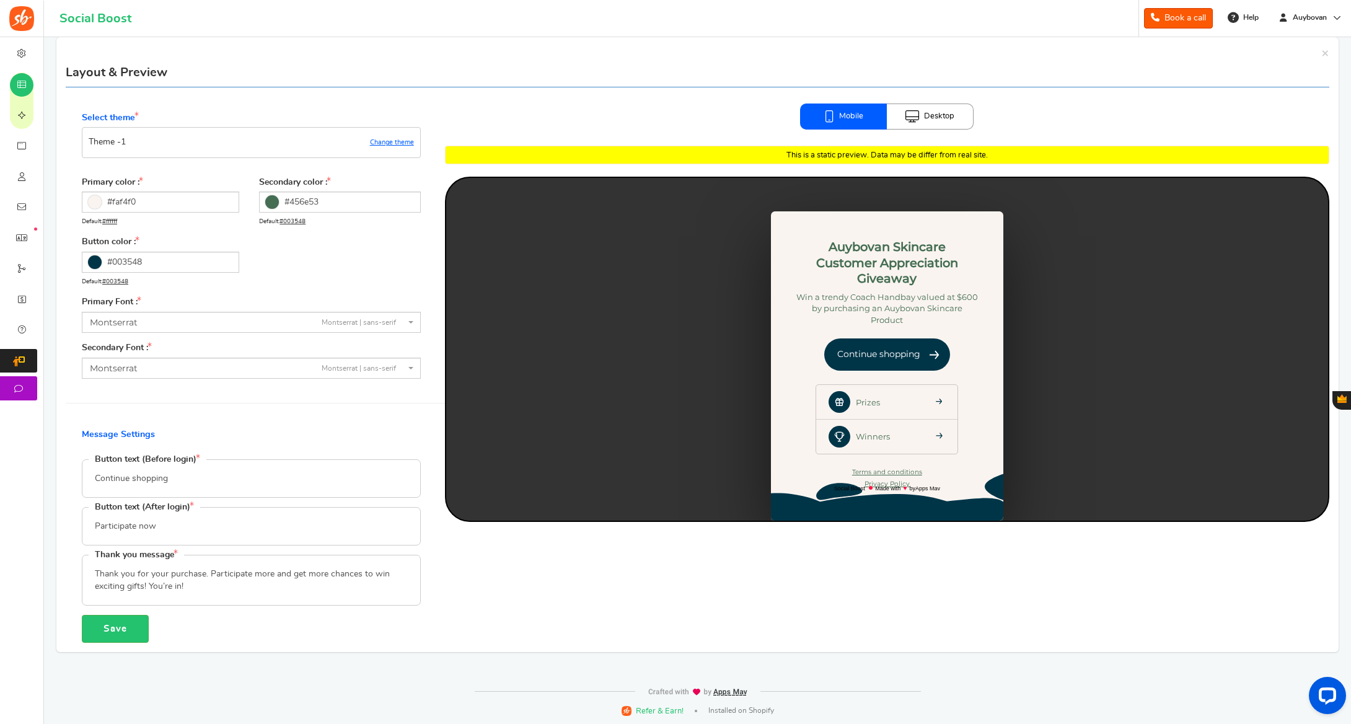
scroll to position [77, 0]
click at [106, 629] on button "Save" at bounding box center [115, 629] width 67 height 28
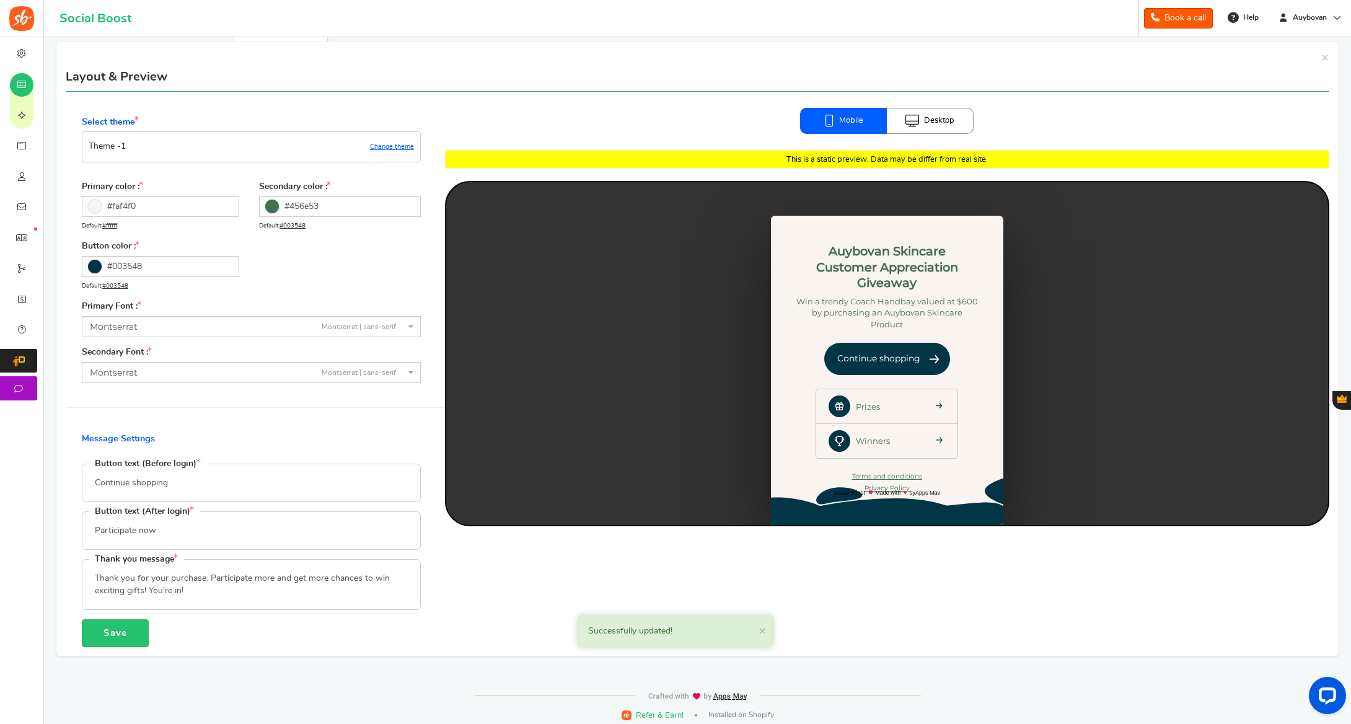
scroll to position [73, 0]
click at [1325, 56] on span "×" at bounding box center [1325, 57] width 8 height 13
click at [1323, 56] on span "×" at bounding box center [1325, 57] width 8 height 13
click at [1325, 54] on span "×" at bounding box center [1325, 57] width 8 height 13
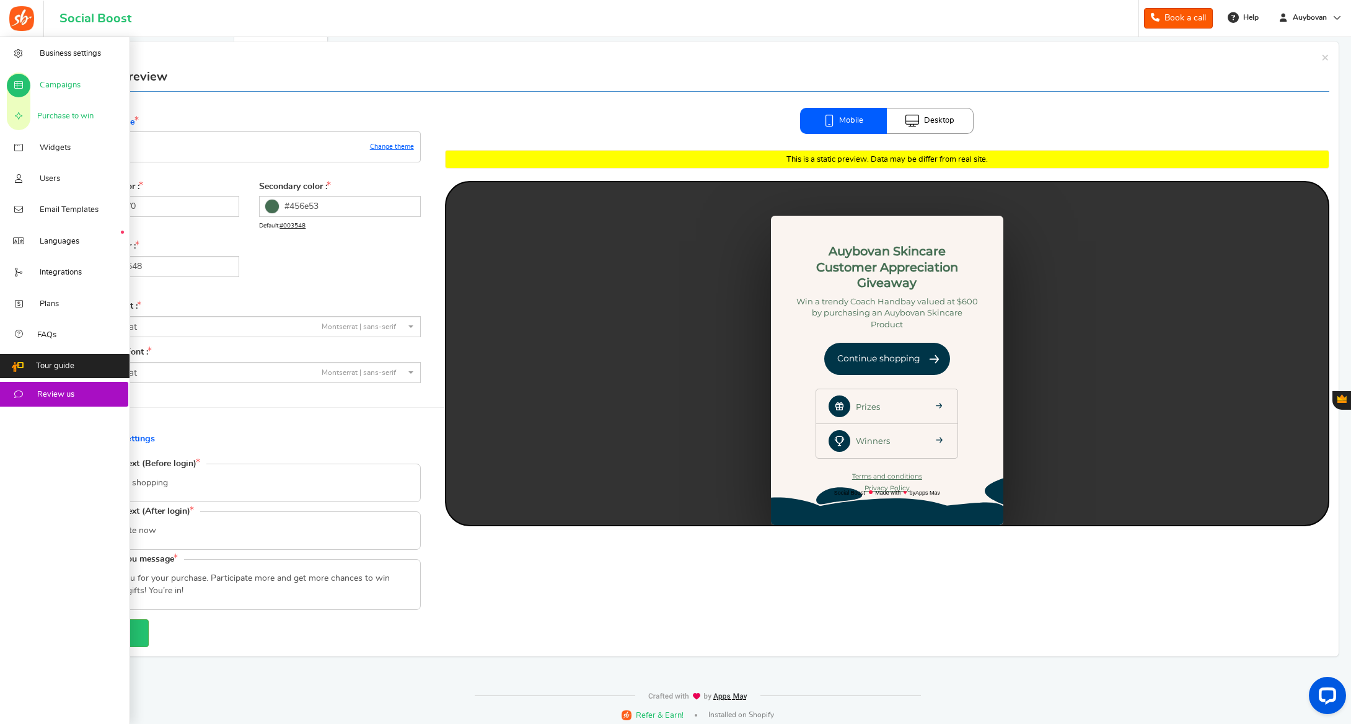
click at [55, 118] on span "Purchase to win" at bounding box center [65, 116] width 56 height 11
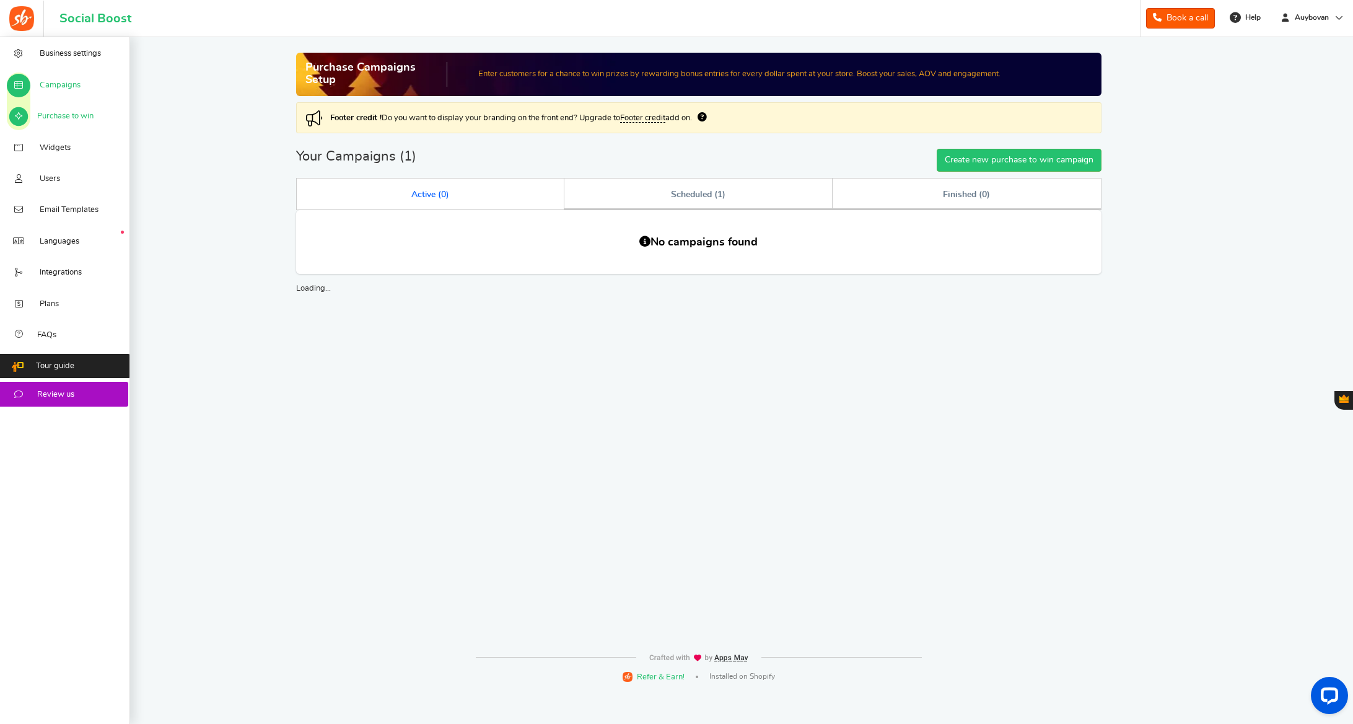
click at [51, 82] on span "Campaigns" at bounding box center [60, 85] width 41 height 11
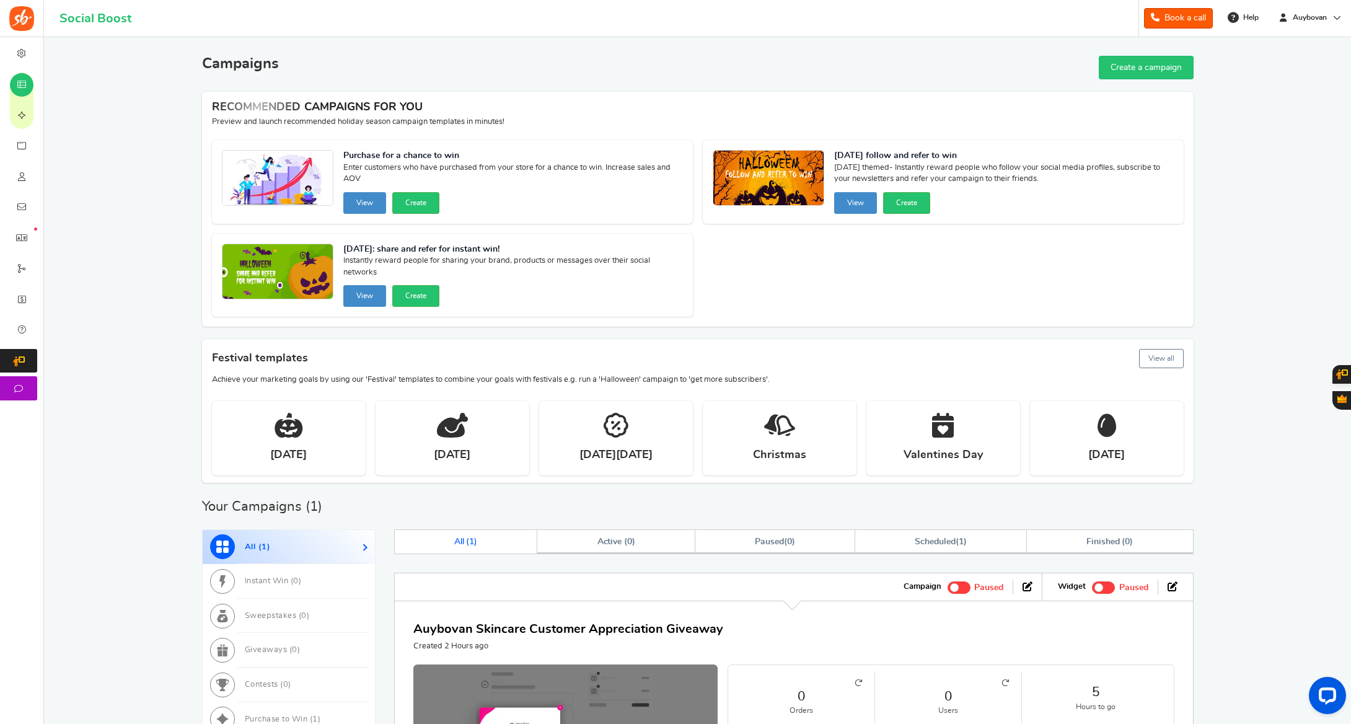
scroll to position [1, 0]
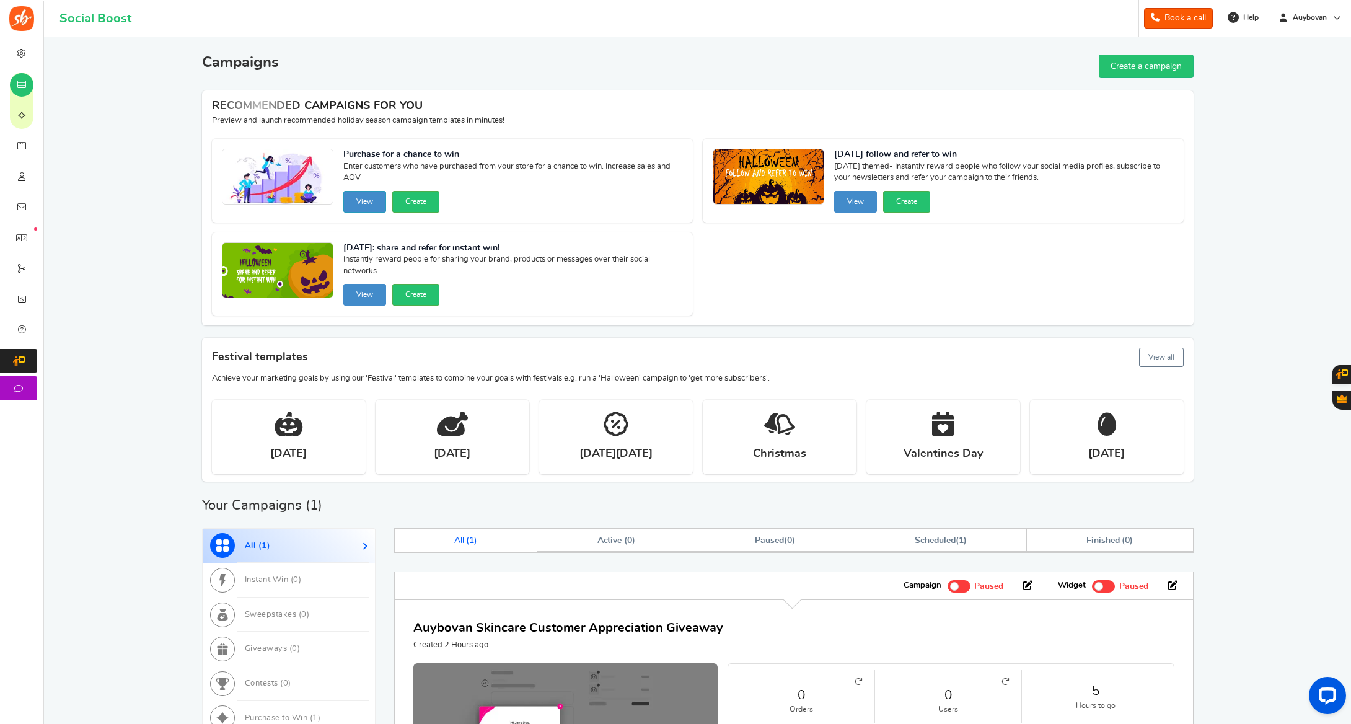
click at [358, 203] on button "View" at bounding box center [364, 202] width 43 height 22
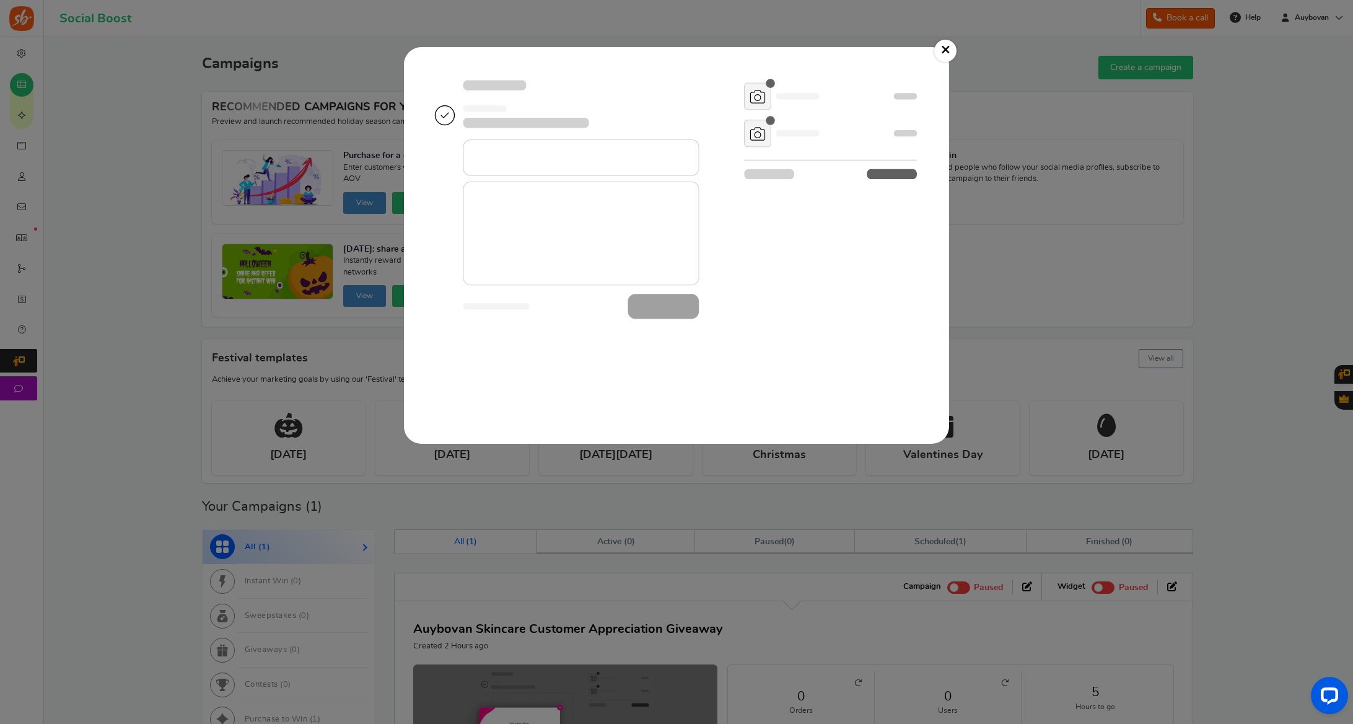
click at [943, 55] on link "×" at bounding box center [946, 51] width 22 height 22
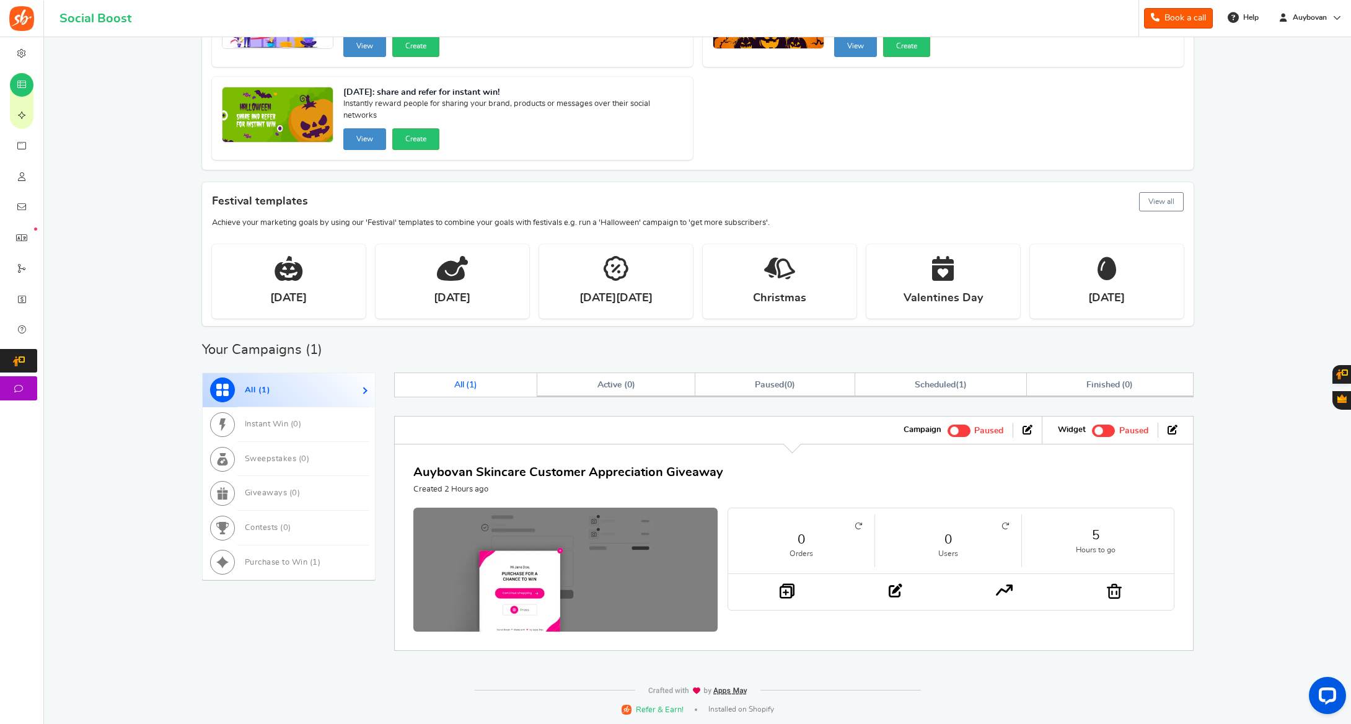
scroll to position [156, 0]
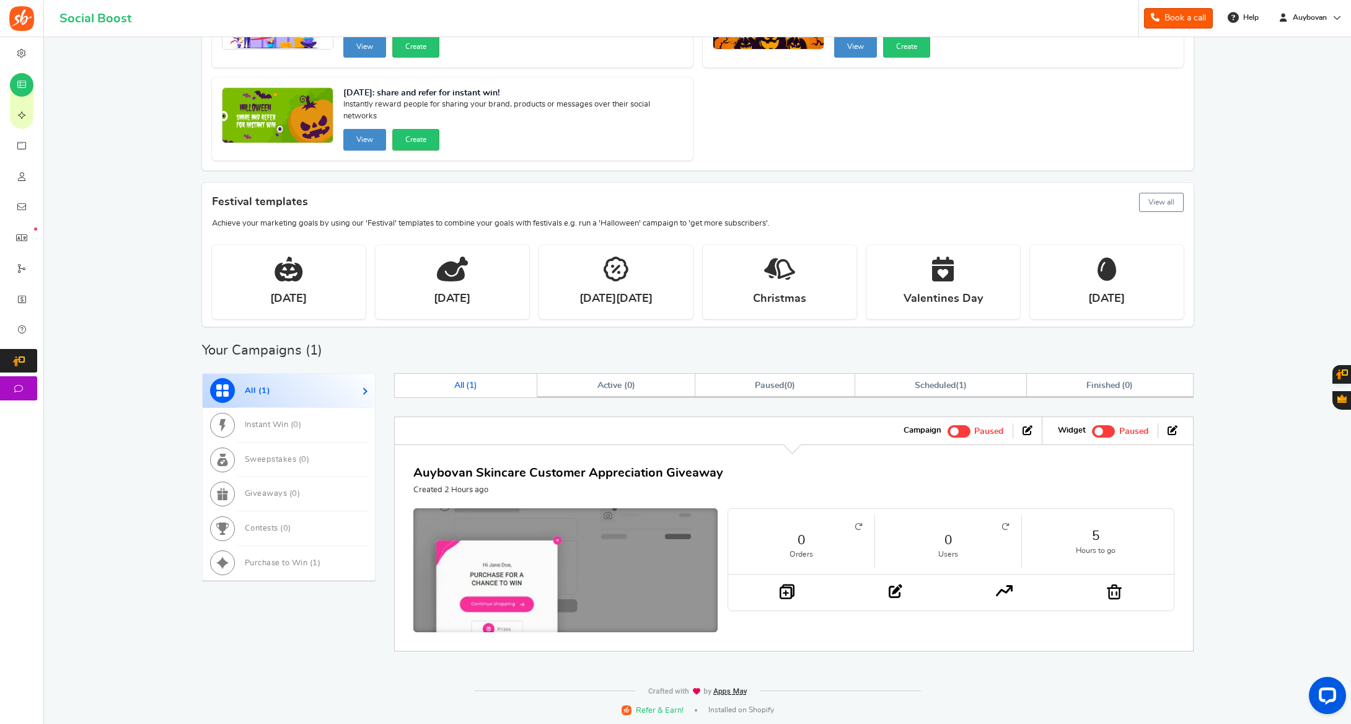
click at [553, 572] on img at bounding box center [565, 573] width 457 height 195
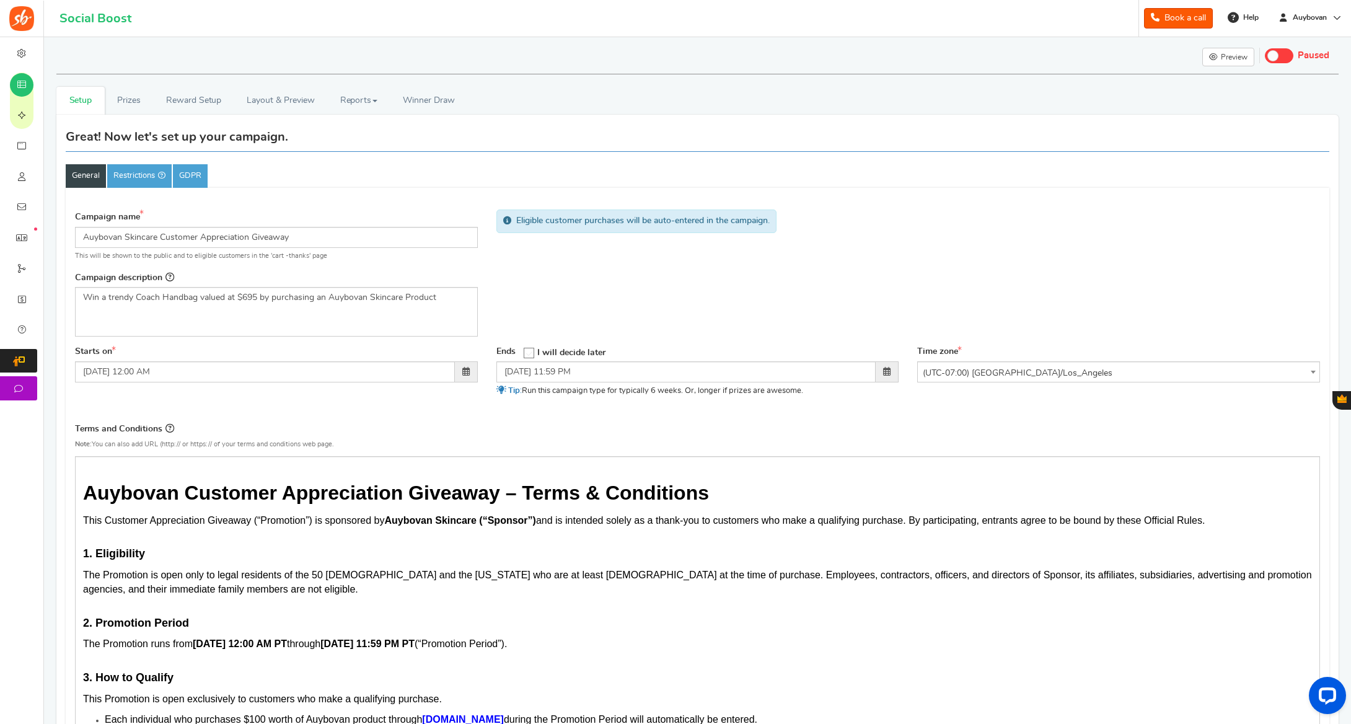
click at [1290, 54] on span at bounding box center [1279, 55] width 29 height 15
click at [1265, 54] on input "Live Paused" at bounding box center [1265, 54] width 0 height 8
click at [152, 178] on link "Restrictions" at bounding box center [139, 176] width 64 height 24
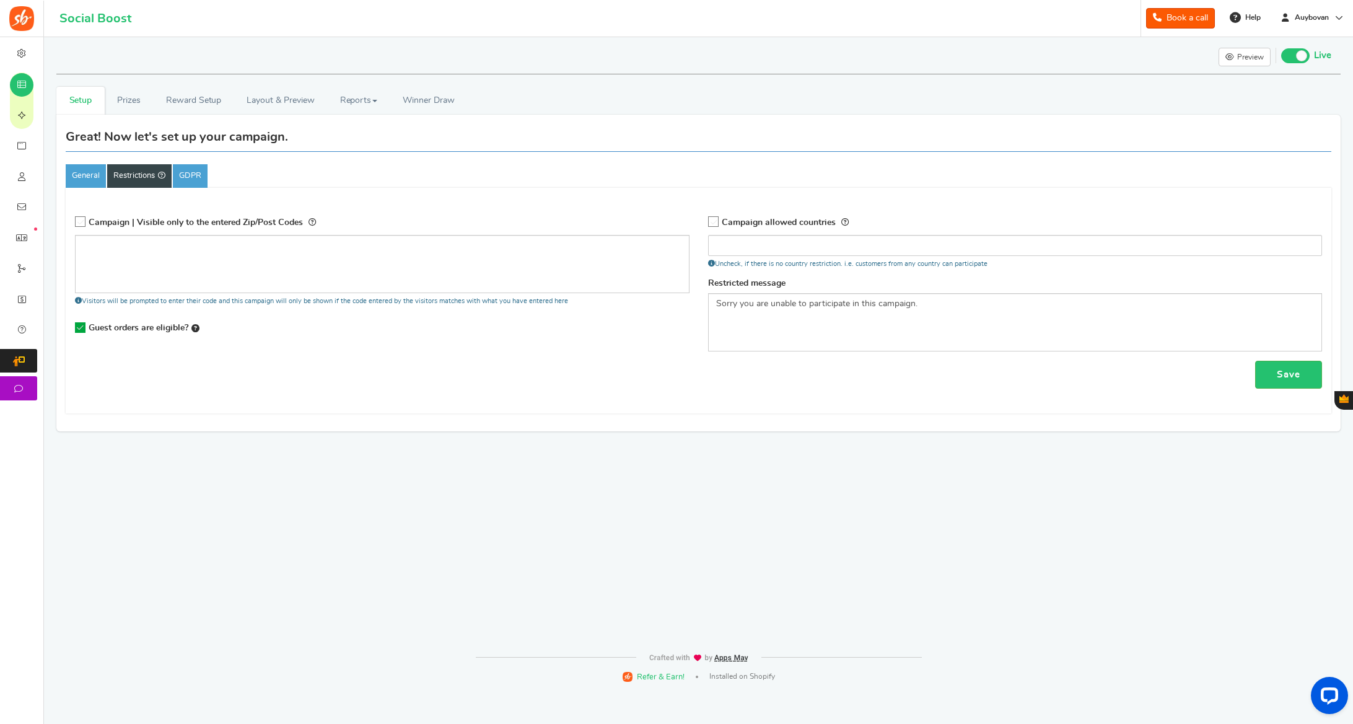
scroll to position [0, 1]
click at [186, 173] on link "GDPR" at bounding box center [190, 176] width 35 height 24
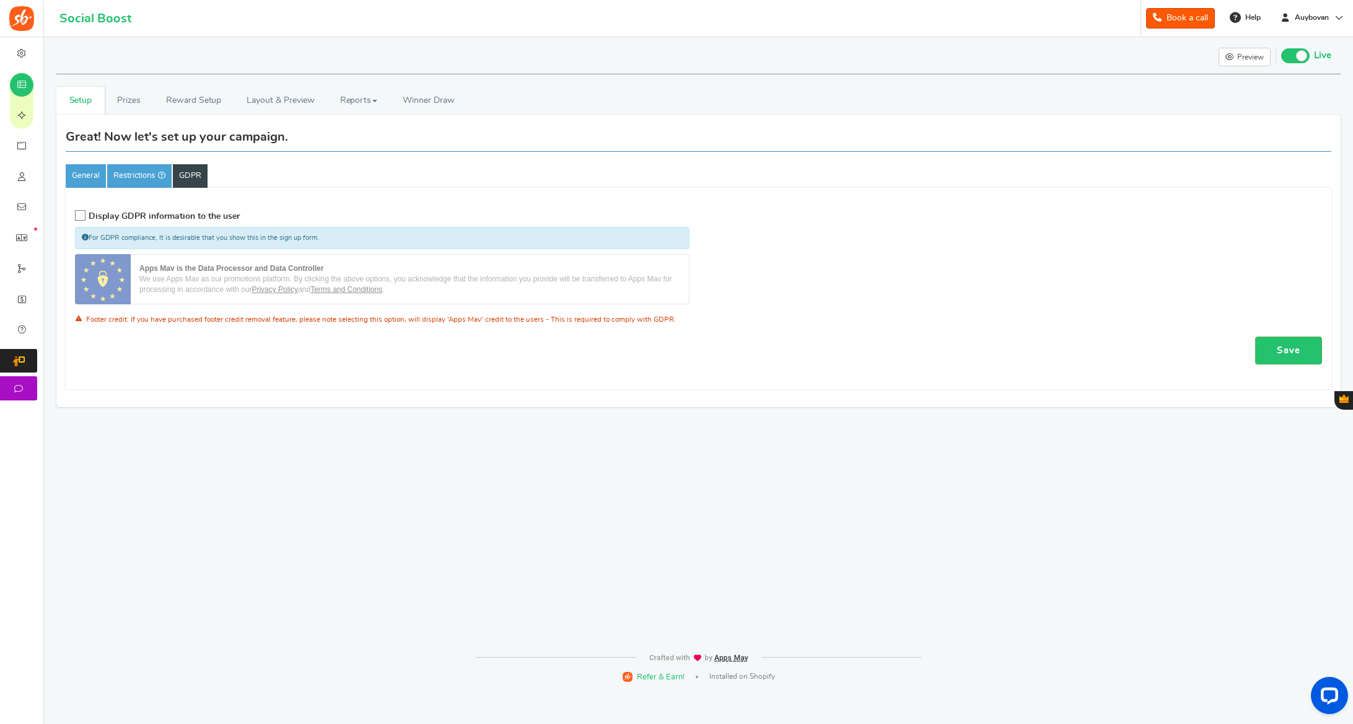
click at [79, 218] on icon at bounding box center [81, 216] width 11 height 11
click at [76, 218] on input "Display GDPR information to the user" at bounding box center [76, 216] width 0 height 8
click at [1292, 346] on link "Save" at bounding box center [1289, 351] width 67 height 28
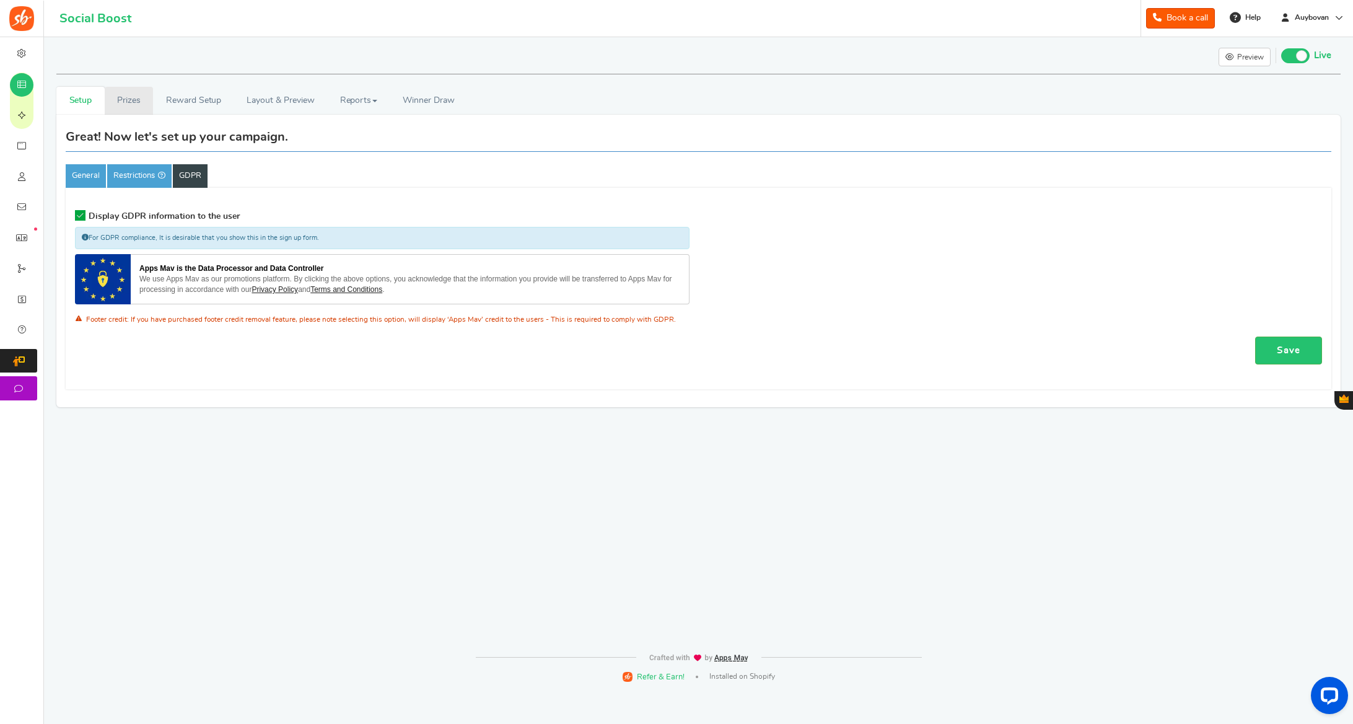
click at [130, 102] on link "Prizes" at bounding box center [129, 101] width 49 height 28
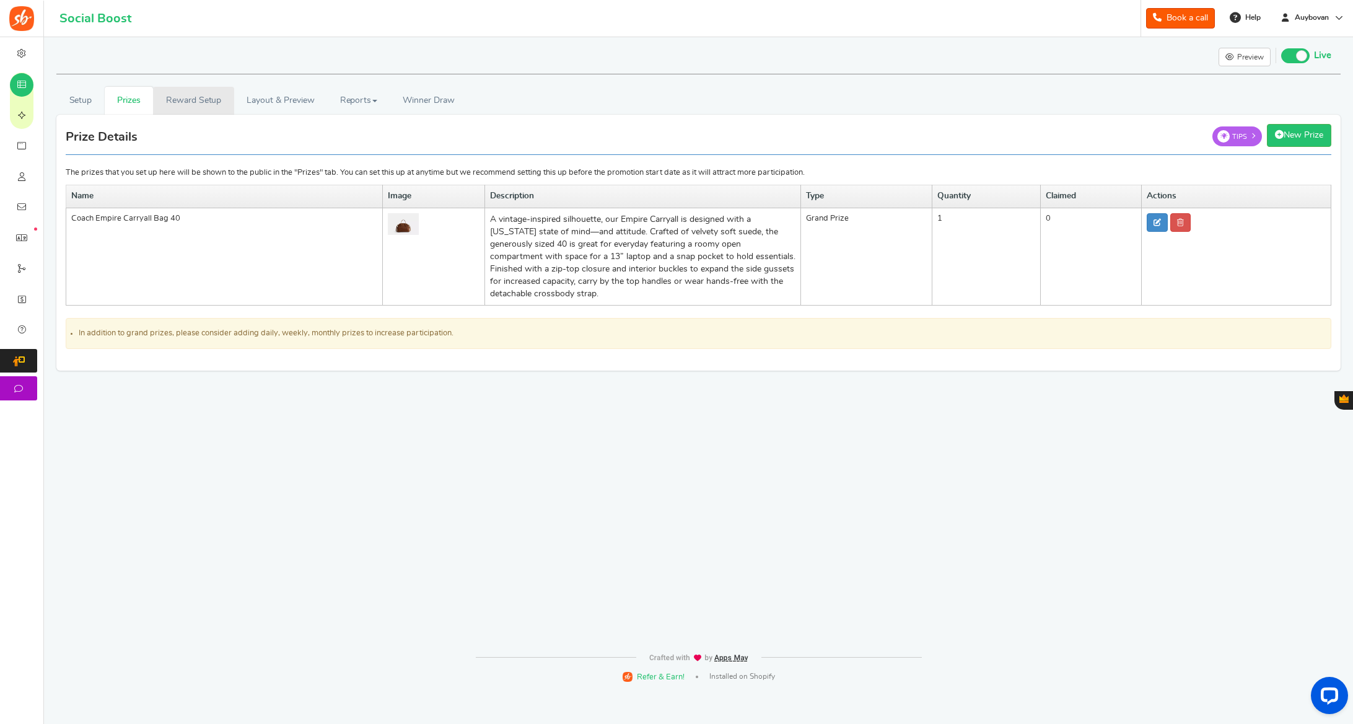
click at [195, 97] on link "Reward Setup" at bounding box center [193, 101] width 81 height 28
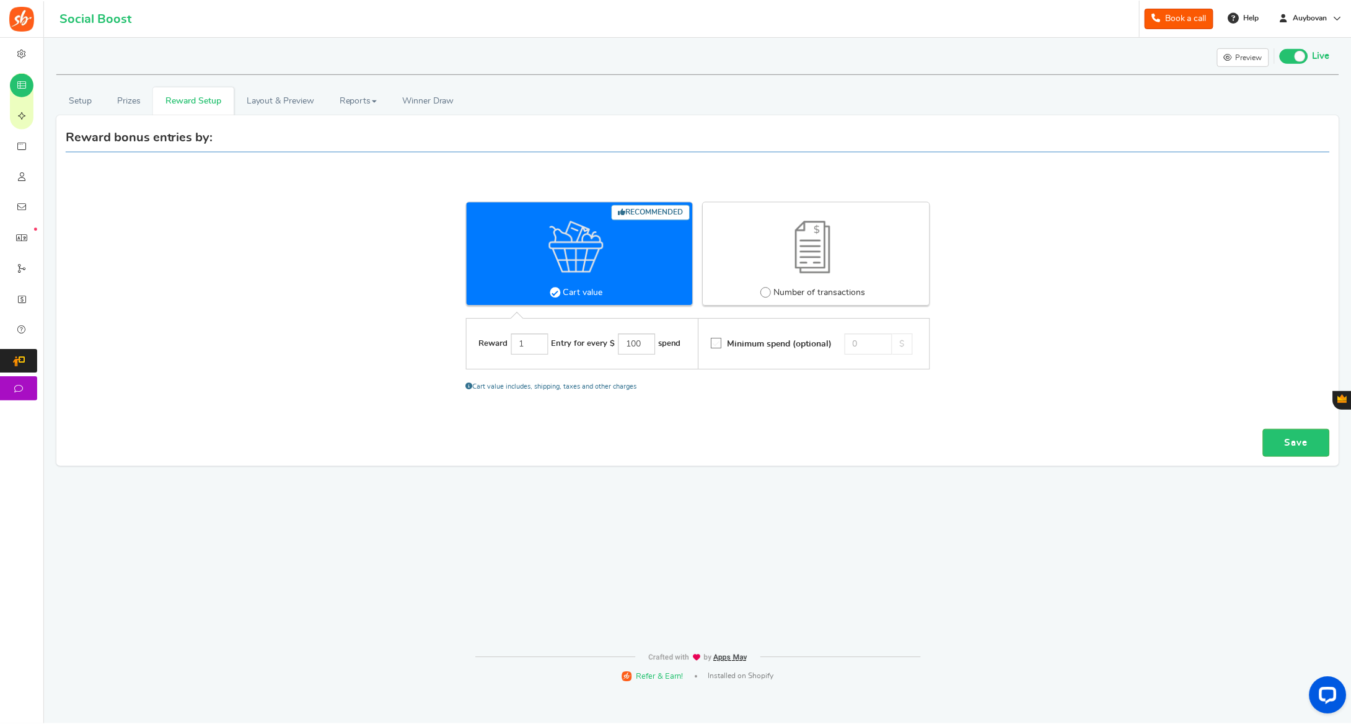
scroll to position [0, 1]
click at [255, 100] on link "Layout & Preview" at bounding box center [280, 101] width 93 height 28
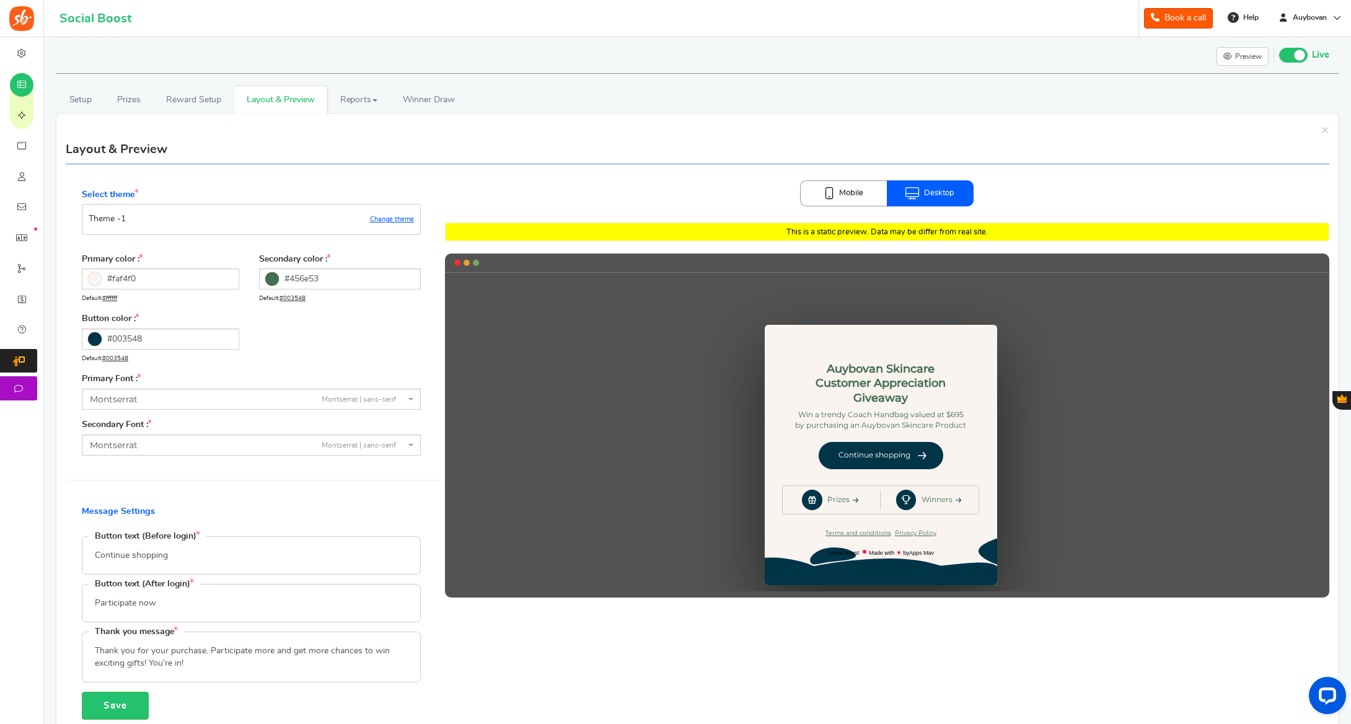
scroll to position [0, 1]
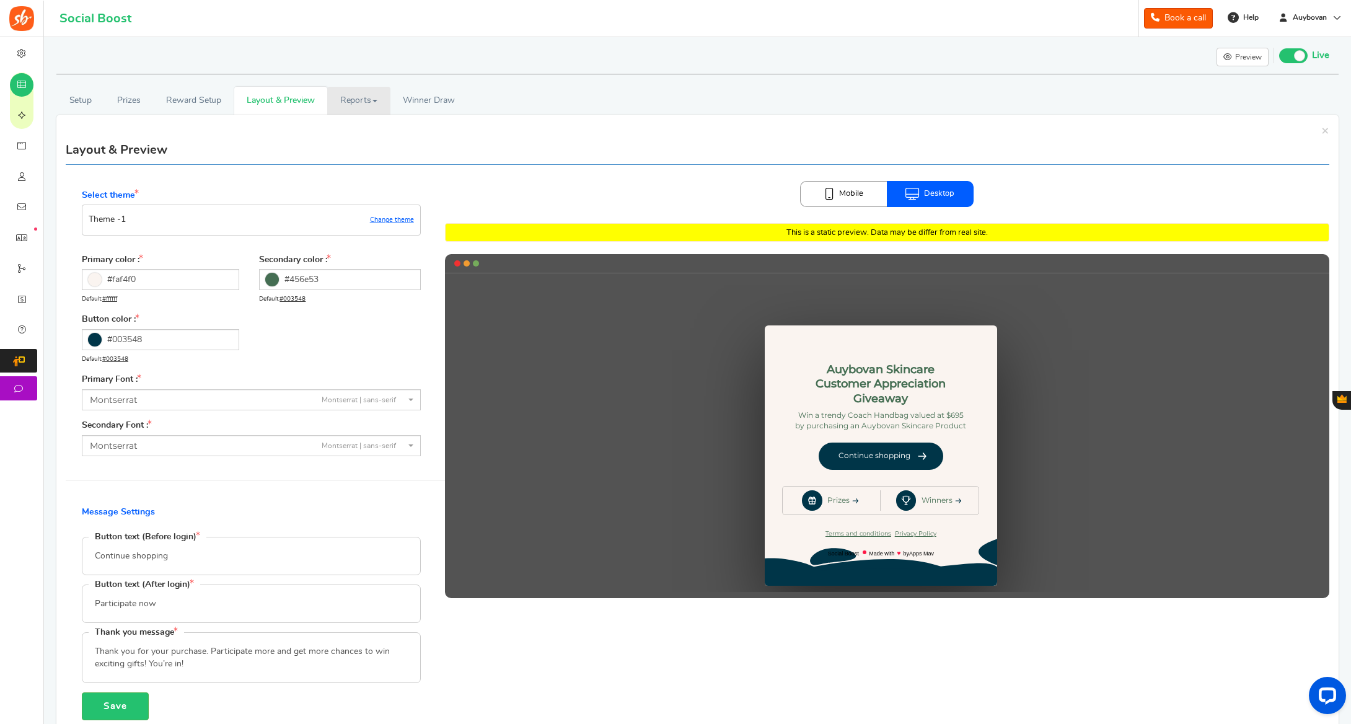
click at [346, 98] on link "Reports" at bounding box center [358, 101] width 63 height 28
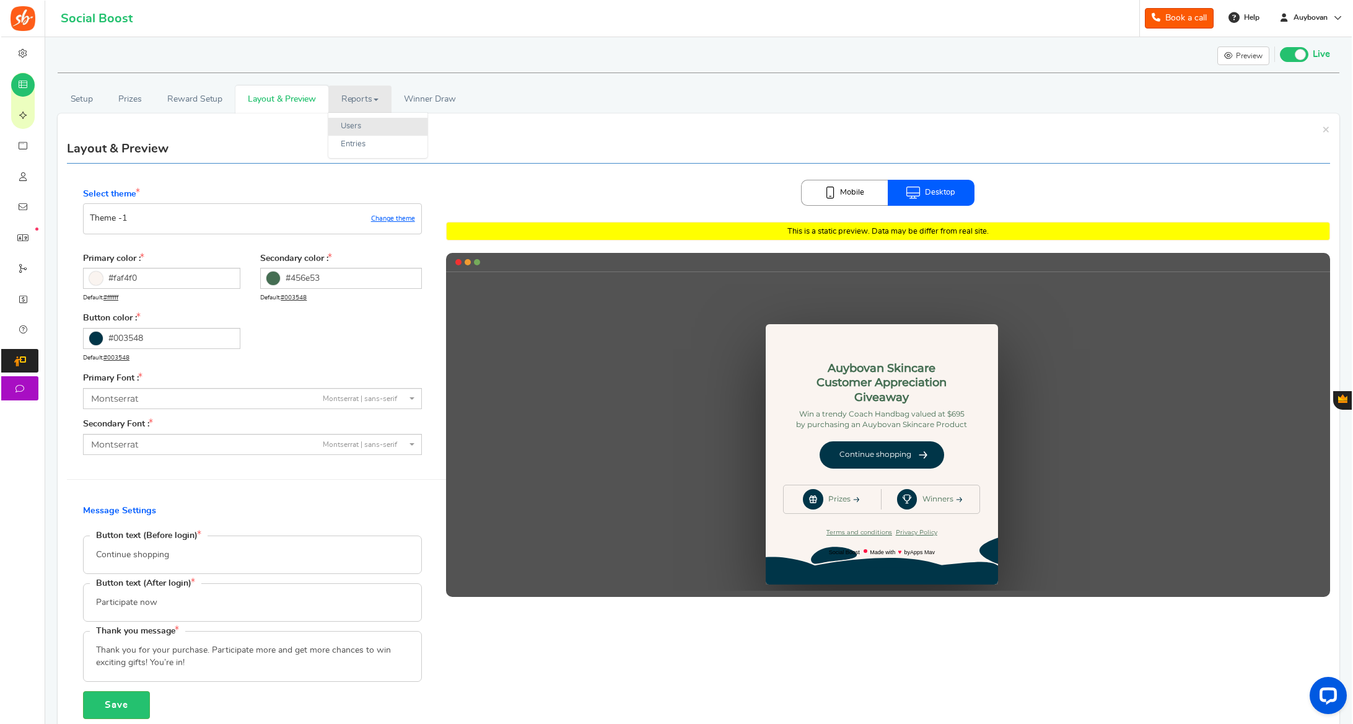
scroll to position [2, 1]
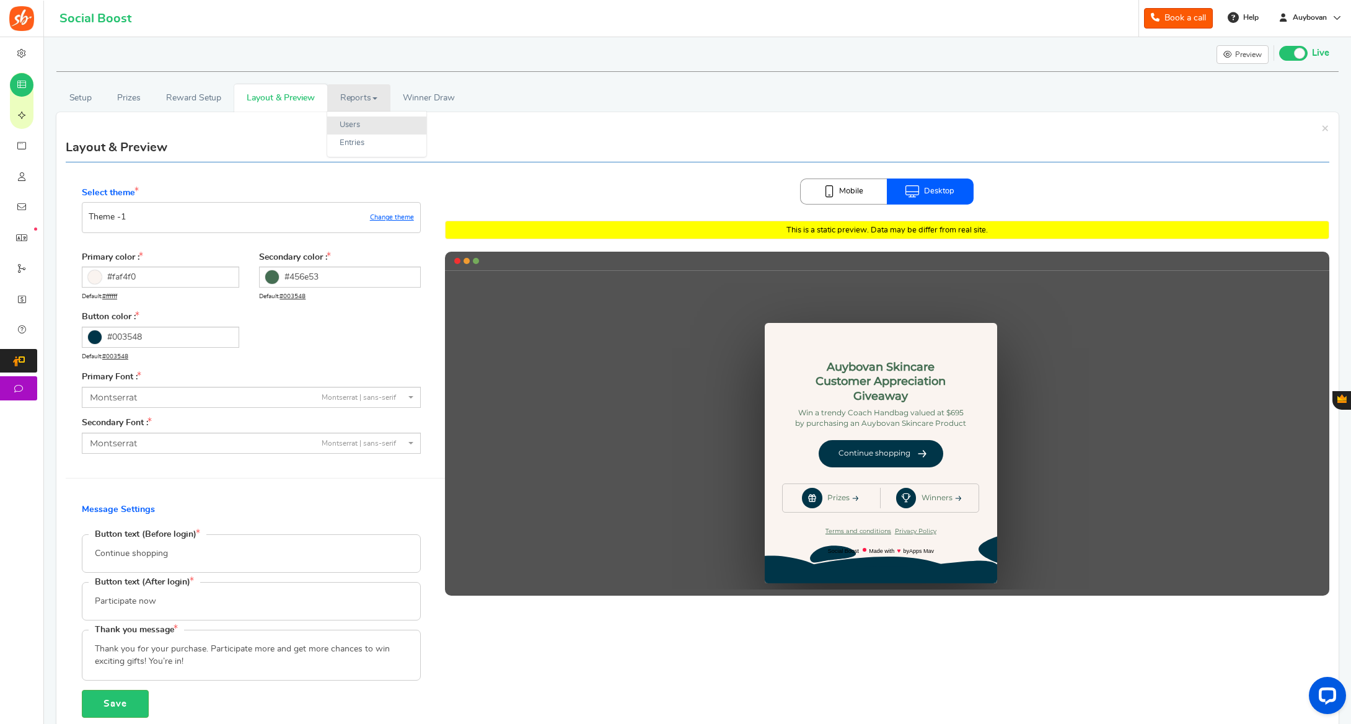
click at [347, 128] on link "Users" at bounding box center [376, 126] width 99 height 18
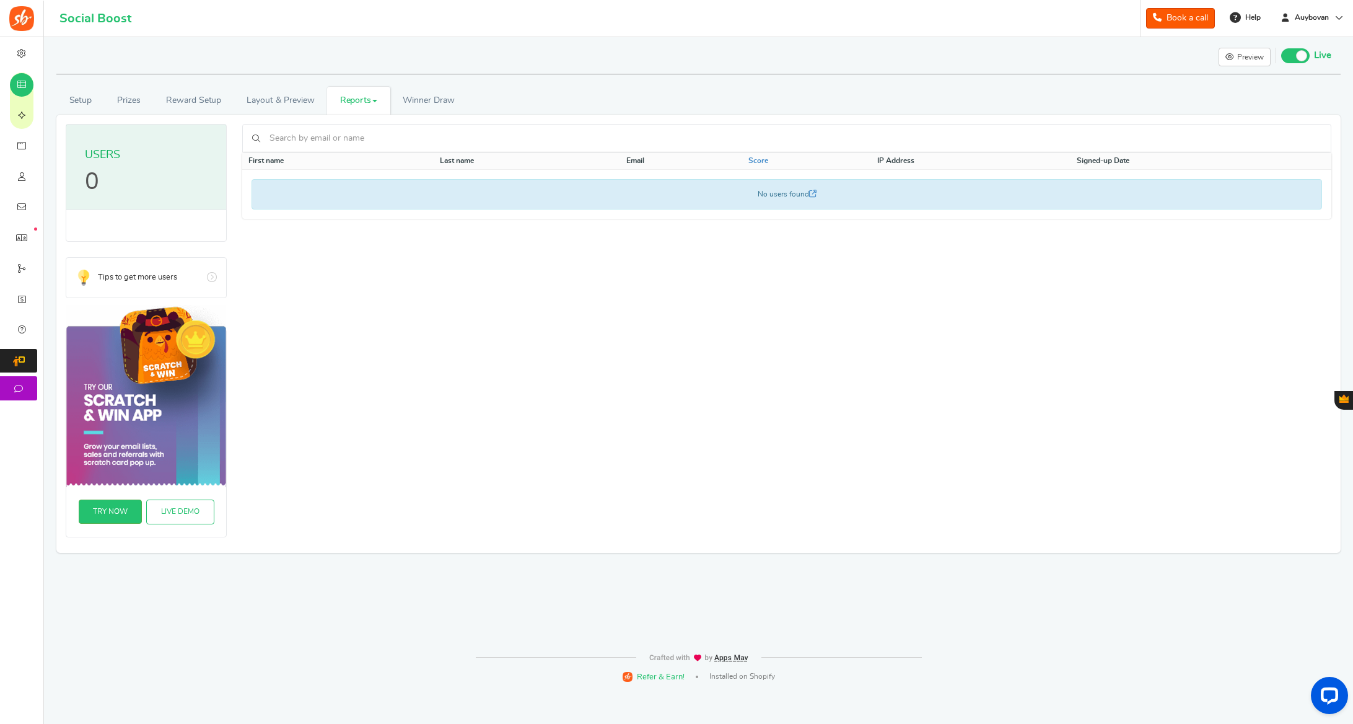
scroll to position [2, 0]
click at [140, 273] on link "Go" at bounding box center [146, 278] width 160 height 40
click at [425, 99] on span "Winner Draw" at bounding box center [428, 100] width 51 height 13
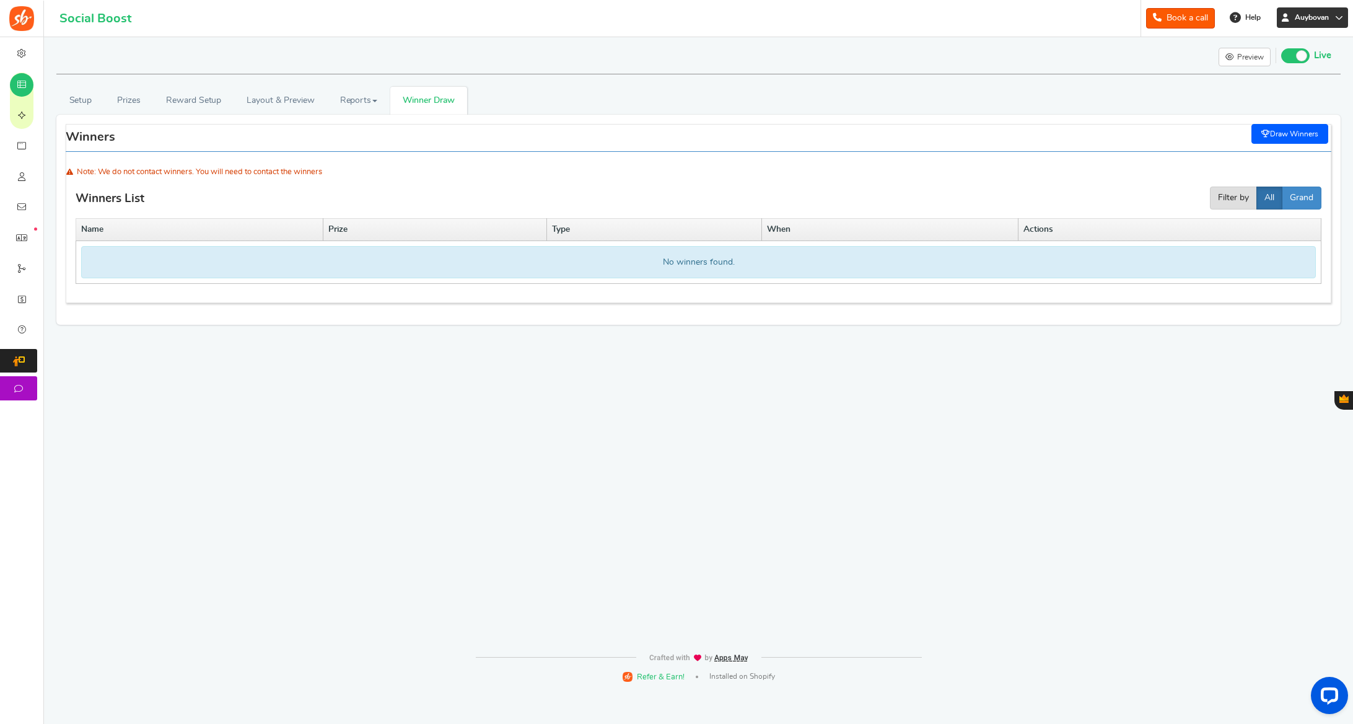
scroll to position [1, 0]
click at [1233, 82] on link "Preview as Live" at bounding box center [1227, 83] width 87 height 19
click at [286, 101] on link "Layout & Preview" at bounding box center [280, 101] width 93 height 28
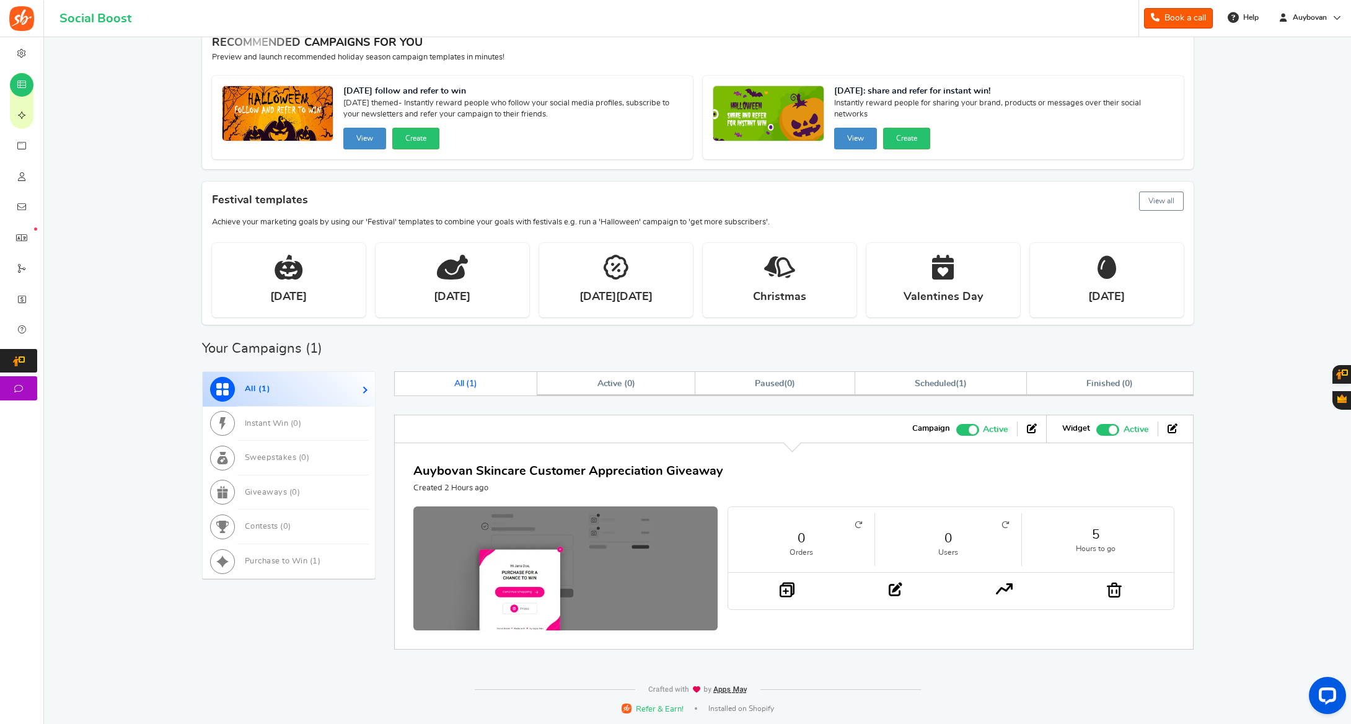
scroll to position [63, 0]
